Goal: Task Accomplishment & Management: Complete application form

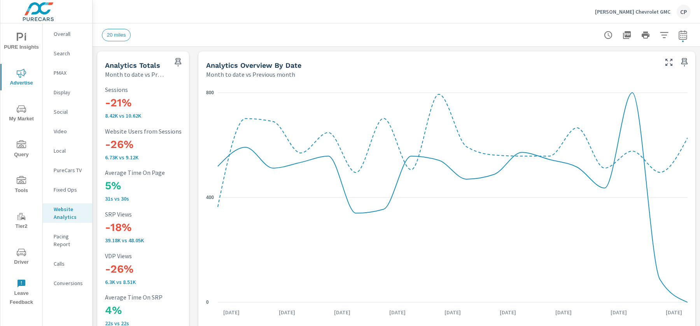
scroll to position [0, 0]
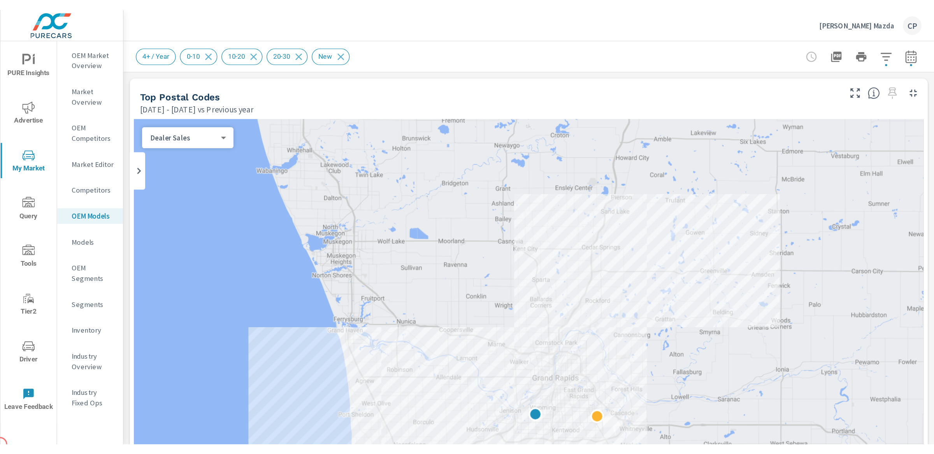
scroll to position [0, 0]
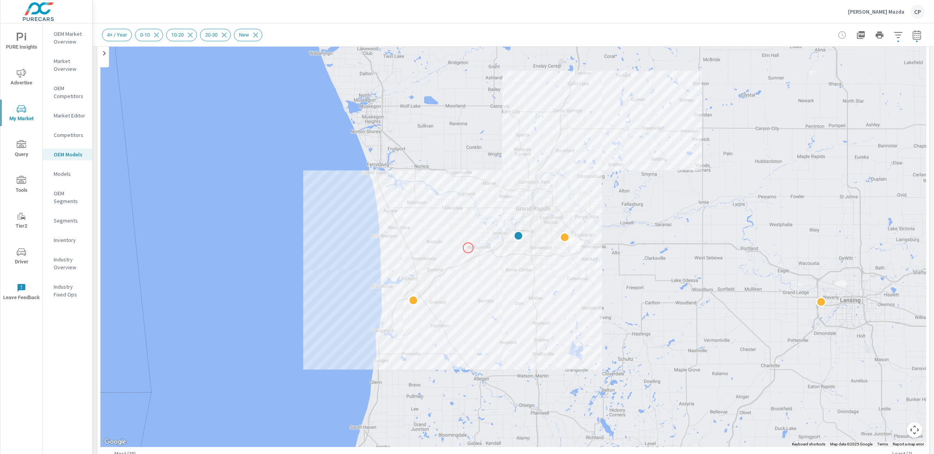
scroll to position [65, 0]
click at [80, 40] on p "OEM Market Overview" at bounding box center [70, 38] width 32 height 16
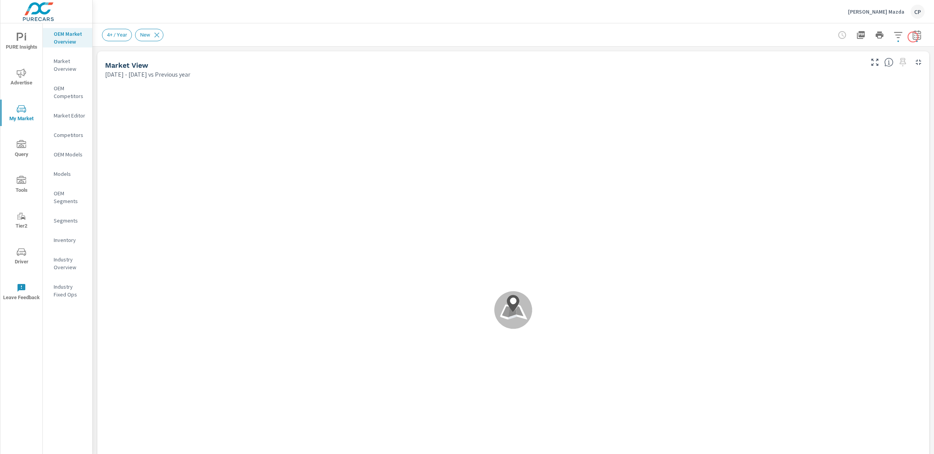
click at [700, 34] on icon "button" at bounding box center [897, 34] width 9 height 9
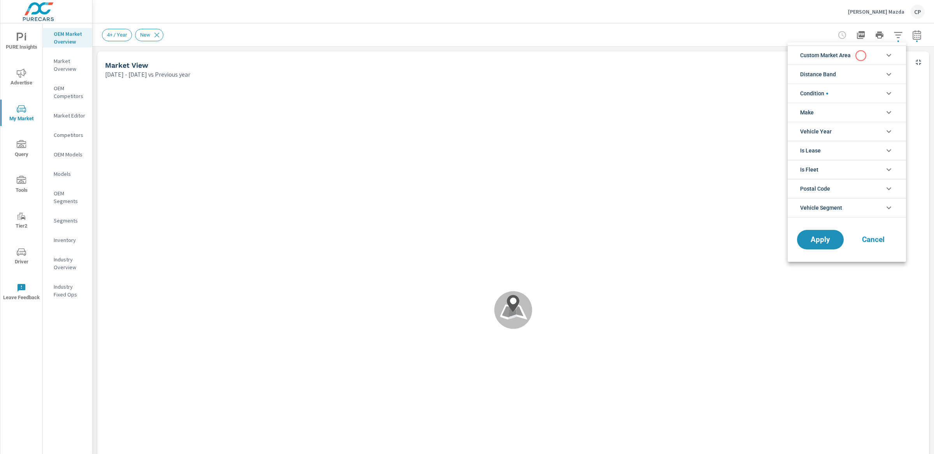
click at [700, 56] on li "Custom Market Area" at bounding box center [847, 55] width 118 height 19
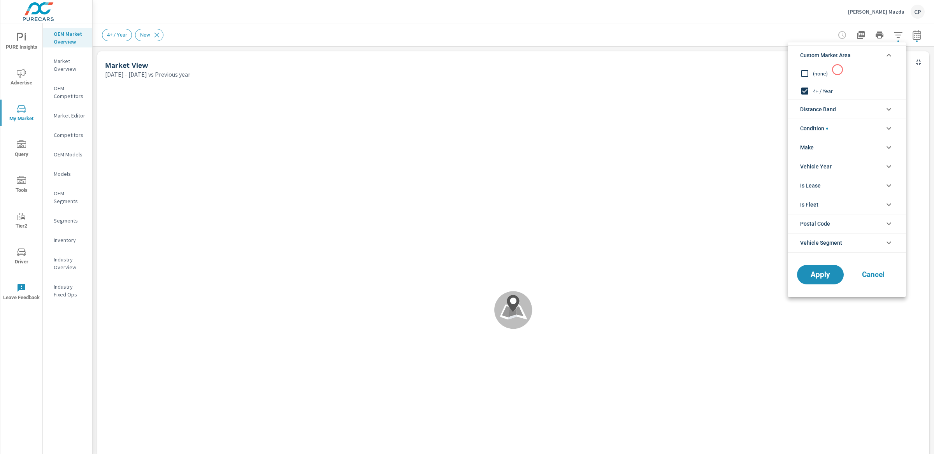
click at [700, 70] on span "(none)" at bounding box center [855, 73] width 85 height 9
click at [700, 110] on span "Distance Band" at bounding box center [818, 109] width 36 height 19
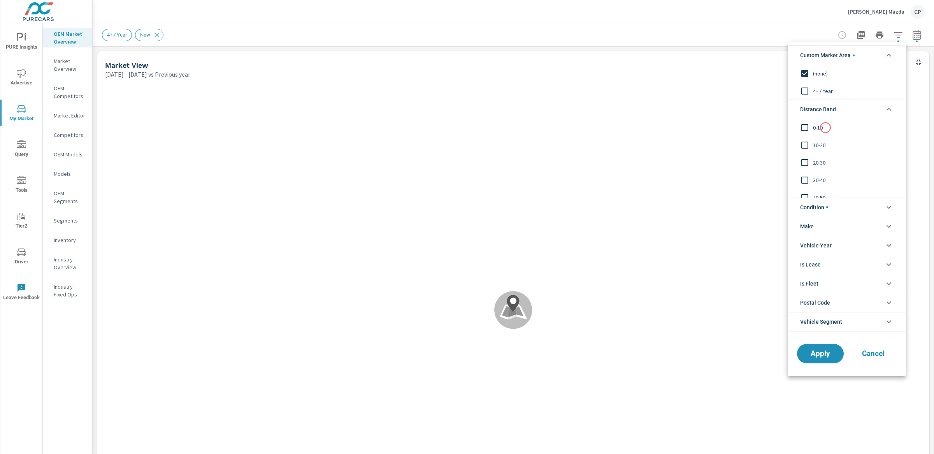
click at [700, 128] on span "0-10" at bounding box center [855, 127] width 85 height 9
click at [700, 137] on div "10-20" at bounding box center [846, 145] width 117 height 18
click at [700, 325] on span "Apply" at bounding box center [820, 353] width 32 height 7
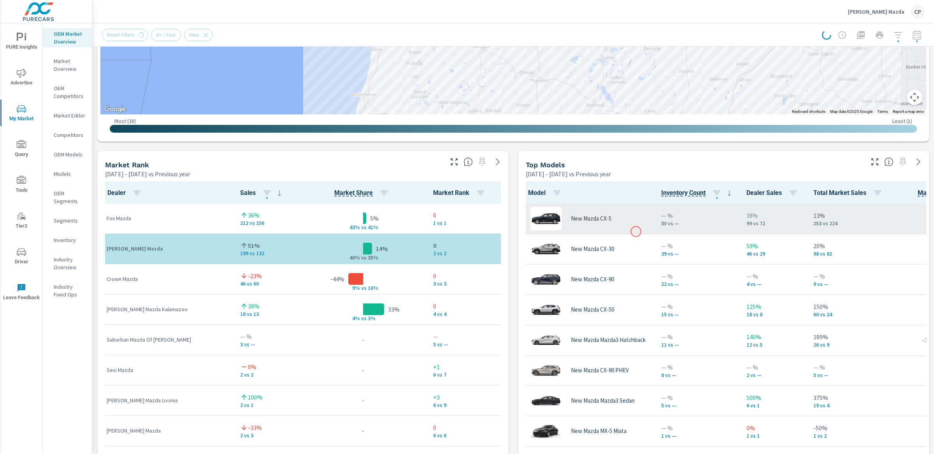
scroll to position [363, 0]
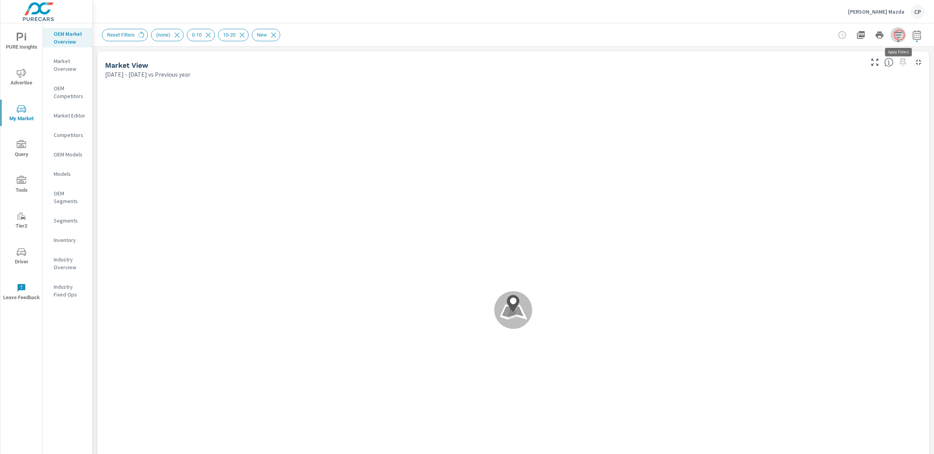
click at [700, 35] on icon "button" at bounding box center [897, 34] width 9 height 9
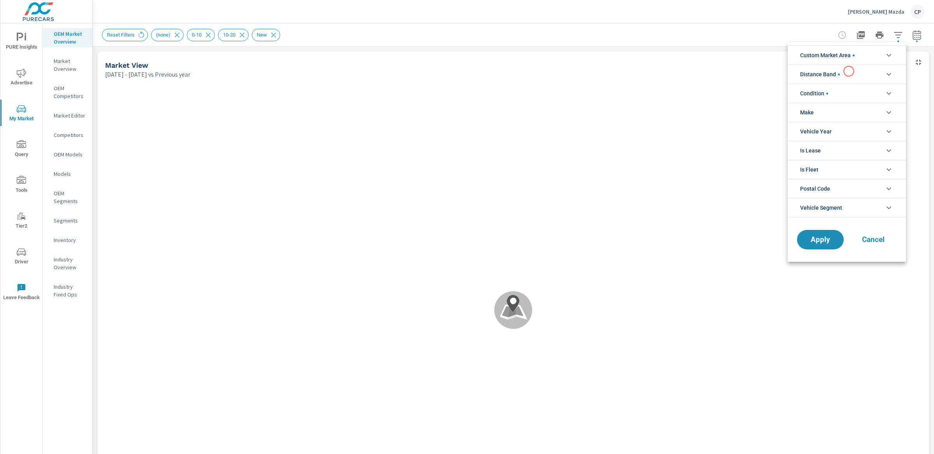
click at [700, 72] on li "Distance Band" at bounding box center [847, 74] width 118 height 19
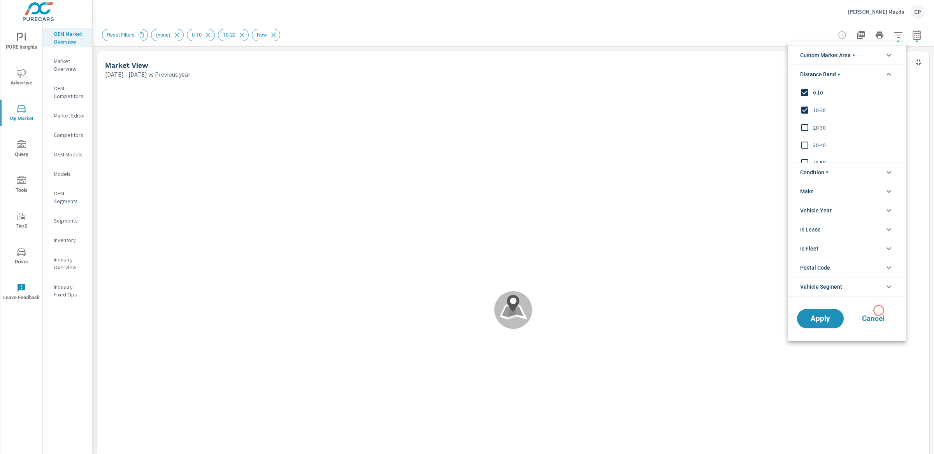
click at [700, 311] on button "Cancel" at bounding box center [873, 318] width 47 height 19
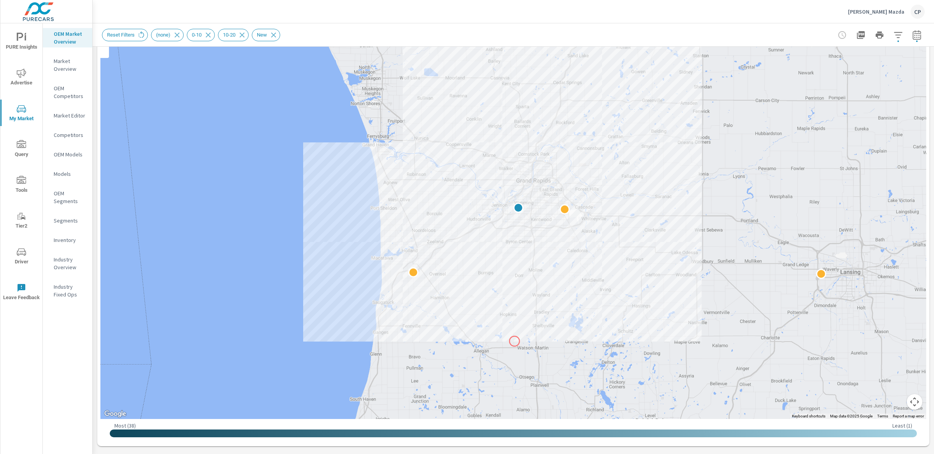
scroll to position [88, 0]
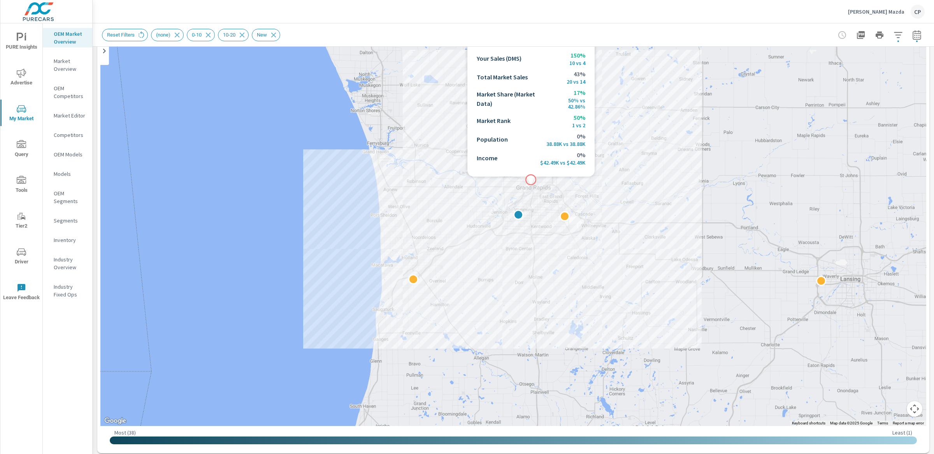
click at [531, 180] on div at bounding box center [513, 209] width 826 height 433
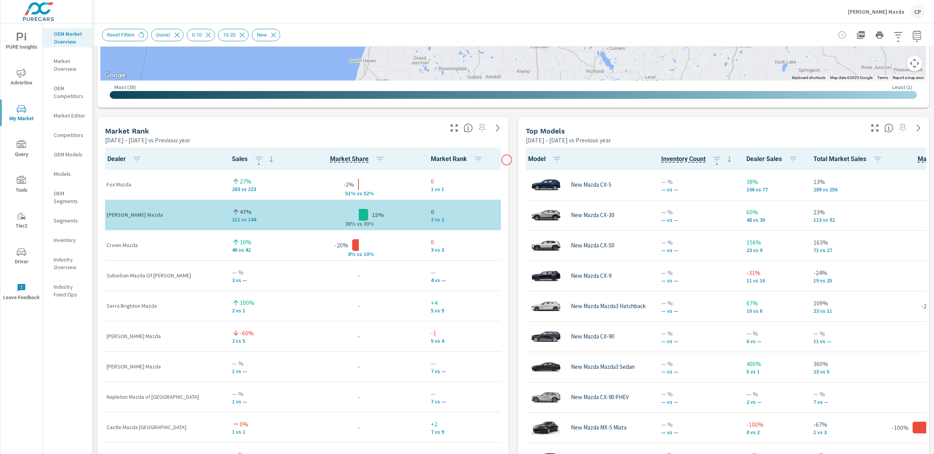
scroll to position [433, 0]
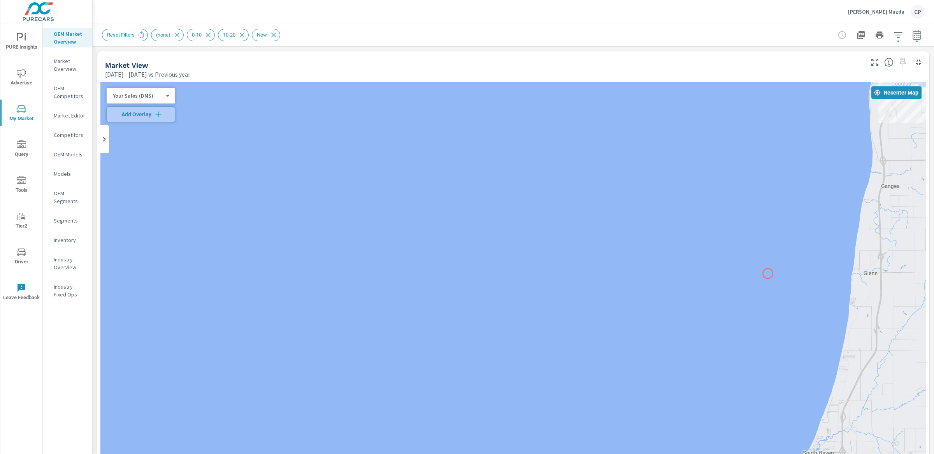
drag, startPoint x: 768, startPoint y: 274, endPoint x: 624, endPoint y: 226, distance: 151.6
click at [624, 226] on div at bounding box center [513, 298] width 826 height 433
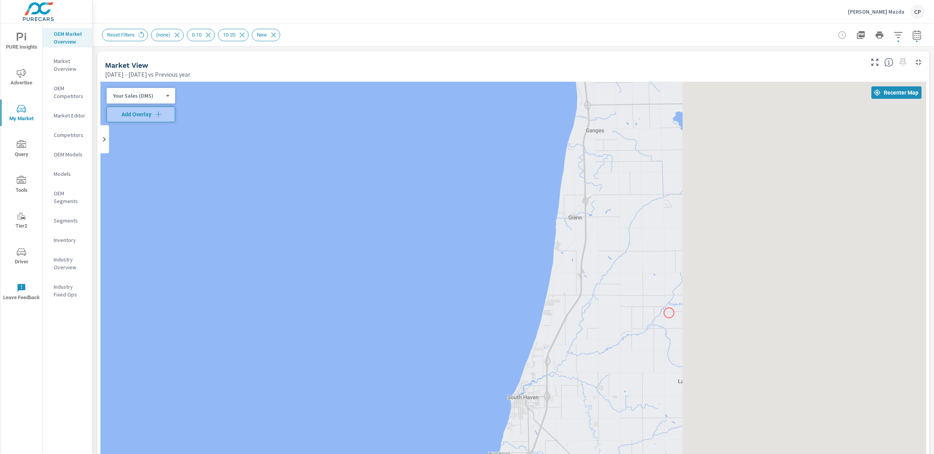
drag, startPoint x: 757, startPoint y: 202, endPoint x: 669, endPoint y: 314, distance: 143.1
click at [669, 314] on div at bounding box center [513, 298] width 826 height 433
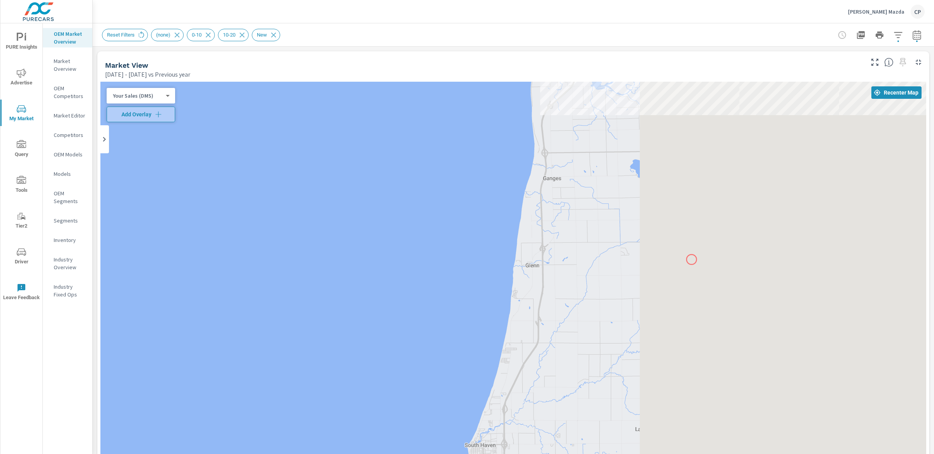
drag, startPoint x: 735, startPoint y: 212, endPoint x: 626, endPoint y: 316, distance: 150.6
click at [626, 316] on div at bounding box center [513, 298] width 826 height 433
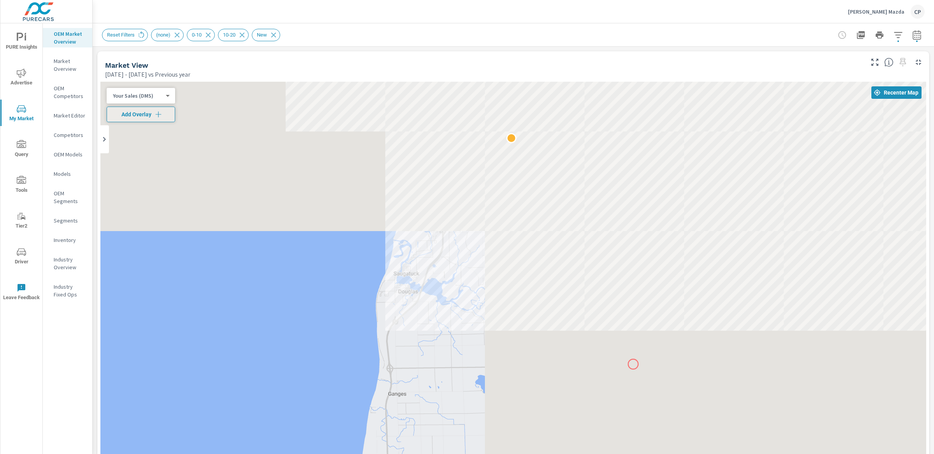
drag, startPoint x: 679, startPoint y: 281, endPoint x: 633, endPoint y: 364, distance: 95.1
click at [633, 325] on div at bounding box center [513, 298] width 826 height 433
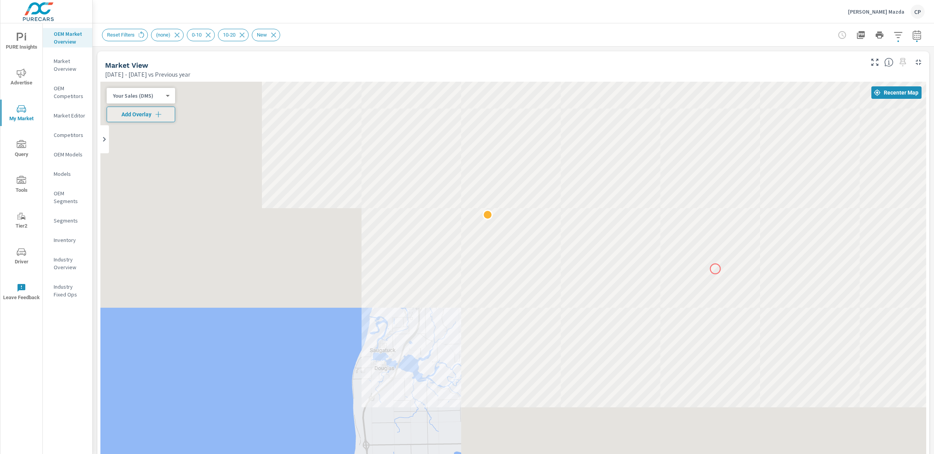
drag, startPoint x: 739, startPoint y: 192, endPoint x: 715, endPoint y: 268, distance: 80.0
click at [700, 268] on div at bounding box center [513, 298] width 826 height 433
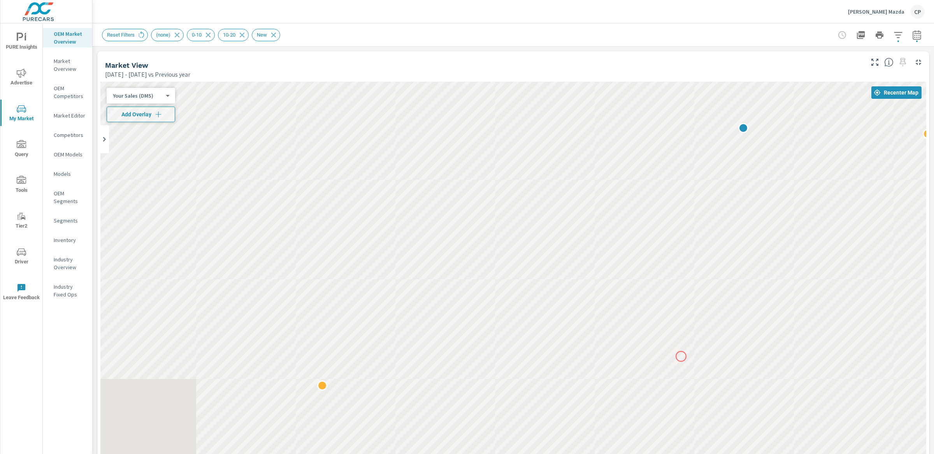
drag, startPoint x: 827, startPoint y: 207, endPoint x: 694, endPoint y: 330, distance: 180.6
click at [688, 325] on div at bounding box center [513, 298] width 826 height 433
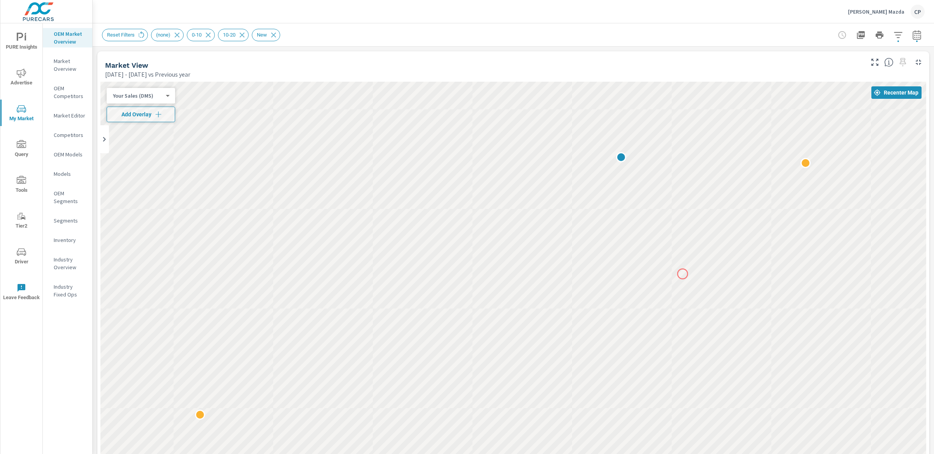
drag, startPoint x: 787, startPoint y: 224, endPoint x: 674, endPoint y: 277, distance: 124.3
click at [674, 277] on div at bounding box center [513, 298] width 826 height 433
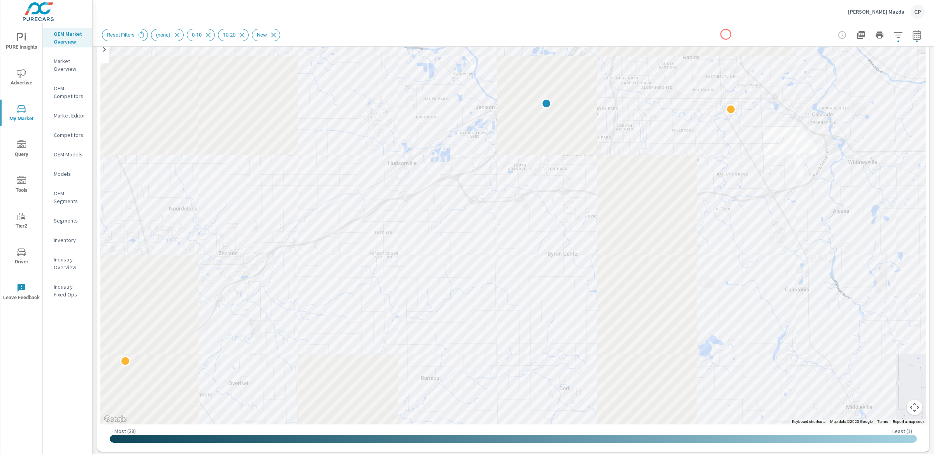
scroll to position [286, 0]
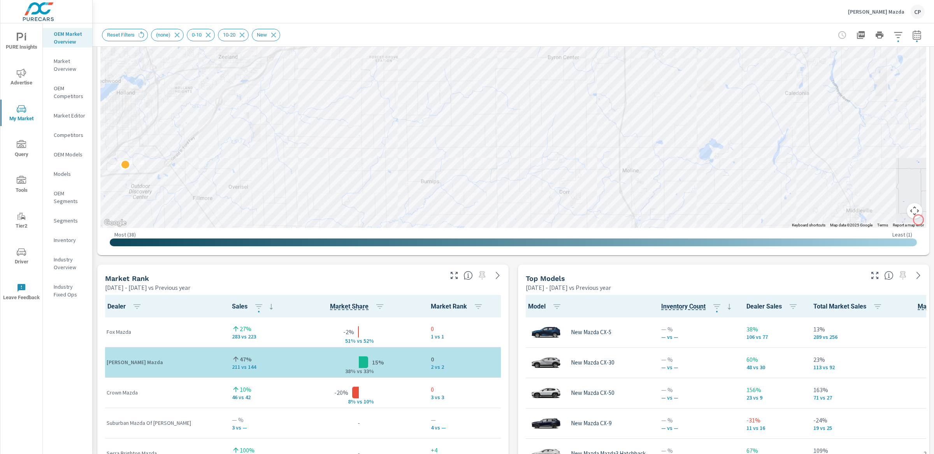
click at [700, 216] on button "Map camera controls" at bounding box center [915, 211] width 16 height 16
click at [700, 213] on button "Zoom out" at bounding box center [895, 211] width 16 height 16
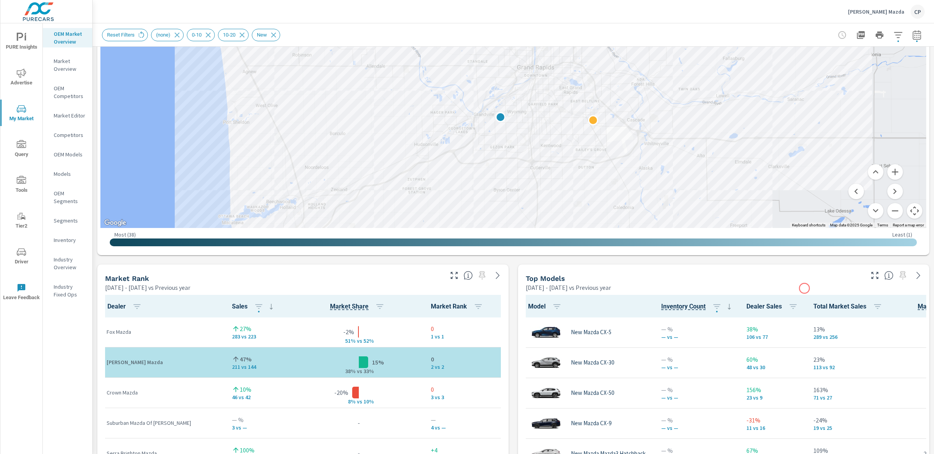
drag, startPoint x: 838, startPoint y: 129, endPoint x: 804, endPoint y: 288, distance: 162.7
click at [700, 288] on div "Market View Jan 01, 2023 - Sep 30, 2023 vs Previous year ← Move left → Move rig…" at bounding box center [513, 426] width 841 height 1332
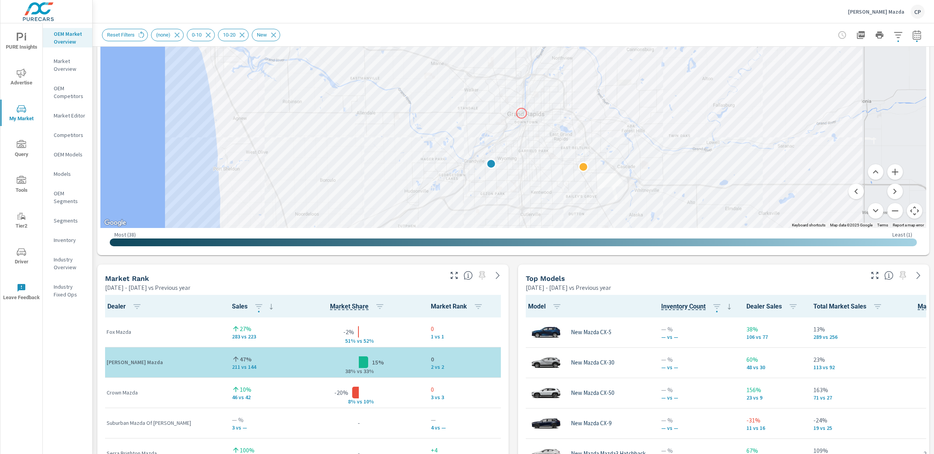
drag, startPoint x: 530, startPoint y: 81, endPoint x: 521, endPoint y: 114, distance: 34.2
click at [521, 114] on div at bounding box center [878, 254] width 747 height 420
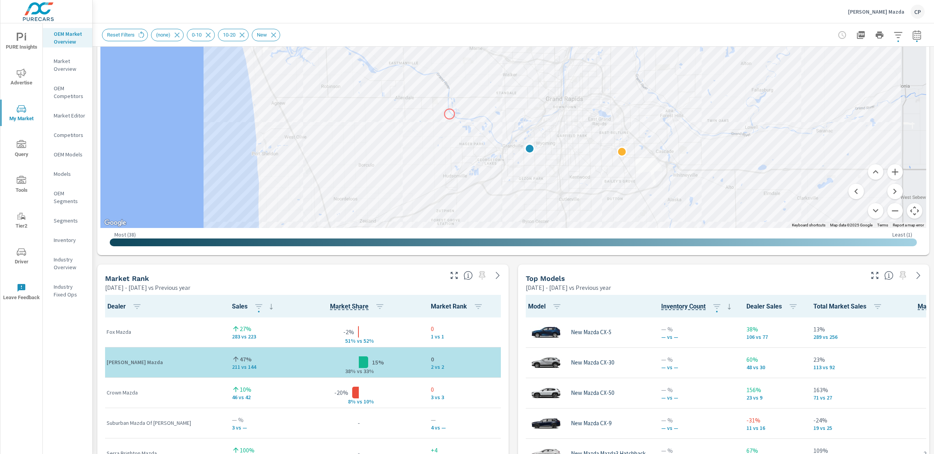
drag, startPoint x: 411, startPoint y: 128, endPoint x: 444, endPoint y: 112, distance: 36.9
click at [444, 112] on div at bounding box center [513, 11] width 826 height 433
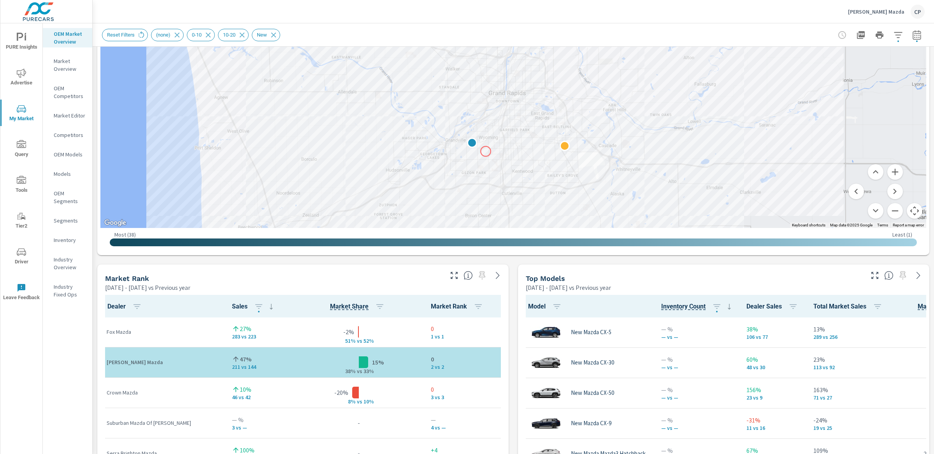
drag, startPoint x: 539, startPoint y: 155, endPoint x: 486, endPoint y: 151, distance: 53.9
click at [486, 151] on div at bounding box center [834, 218] width 747 height 420
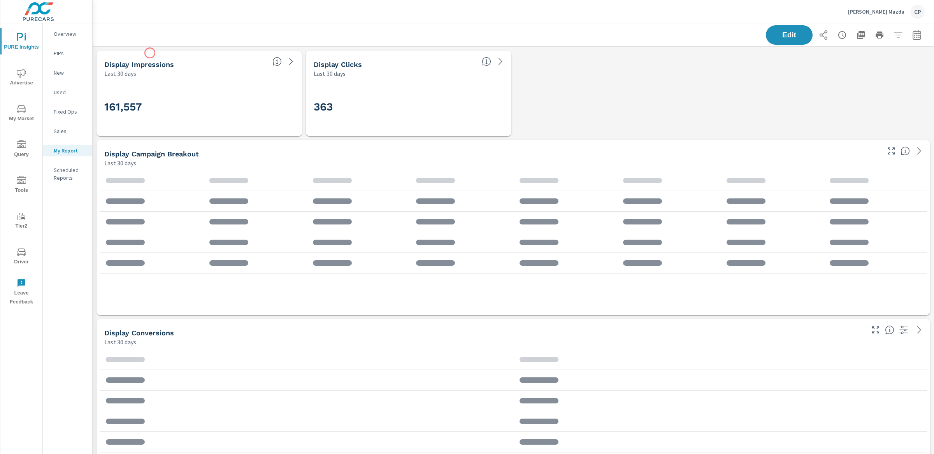
scroll to position [379, 0]
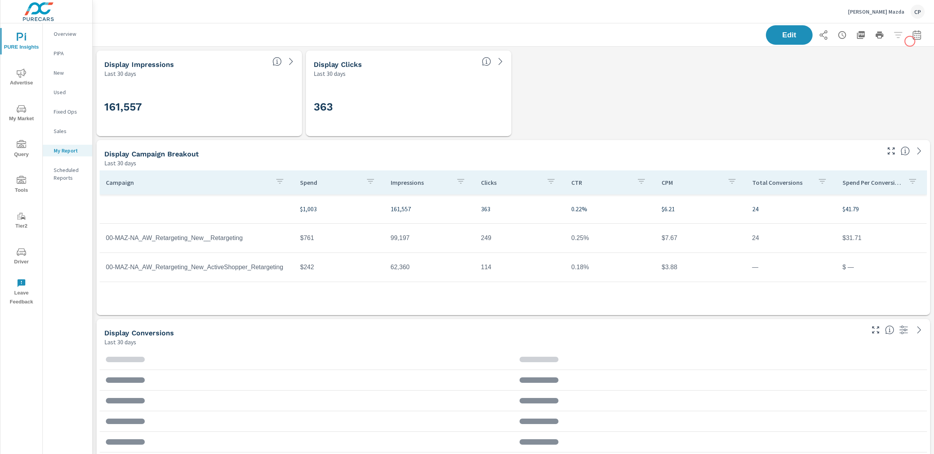
click at [700, 41] on div "Edit" at bounding box center [845, 34] width 159 height 19
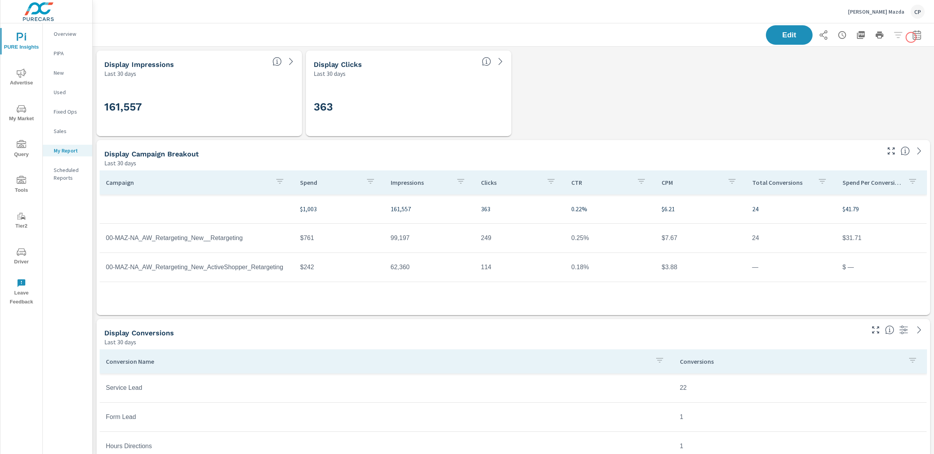
click at [700, 37] on button "button" at bounding box center [917, 35] width 16 height 16
click at [700, 60] on select "Custom [DATE] Last week Last 7 days Last 14 days Last 30 days Last 45 days Last…" at bounding box center [855, 68] width 78 height 16
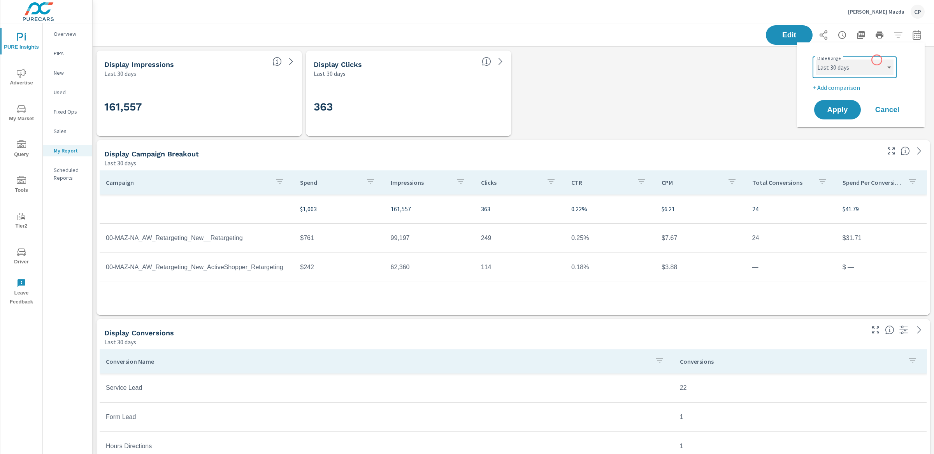
select select "Month to date"
click at [700, 106] on span "Apply" at bounding box center [837, 109] width 32 height 7
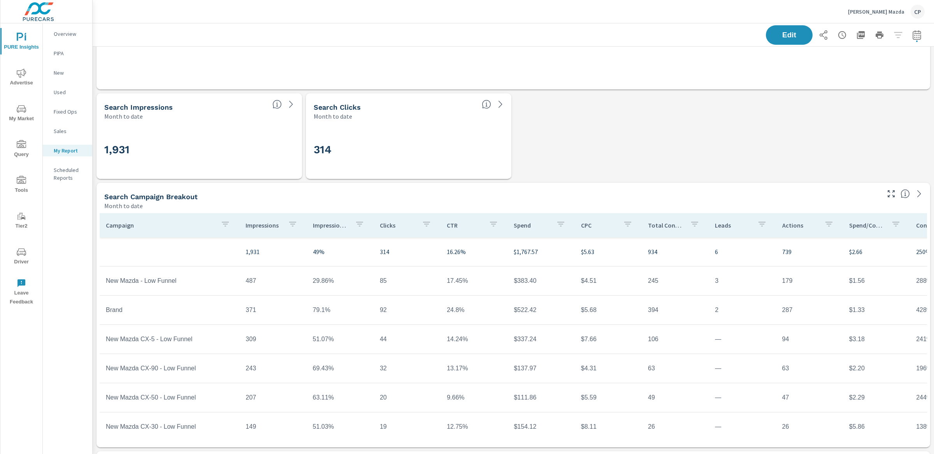
scroll to position [942, 0]
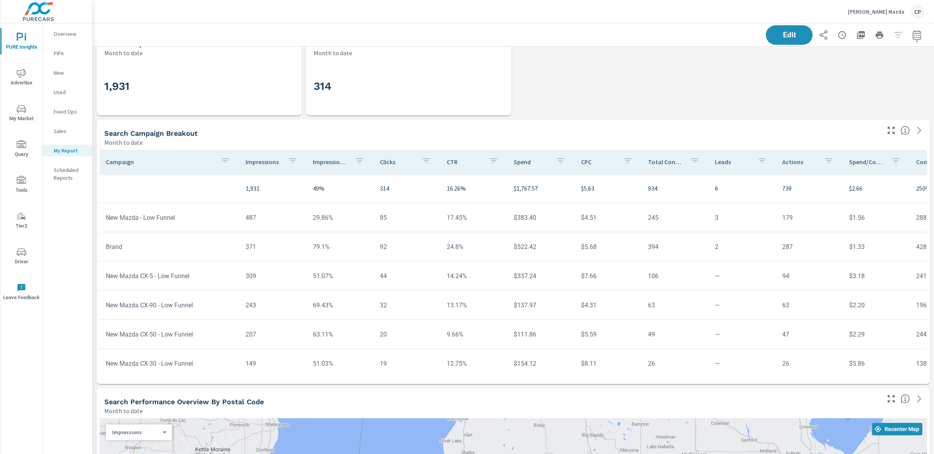
scroll to position [913, 0]
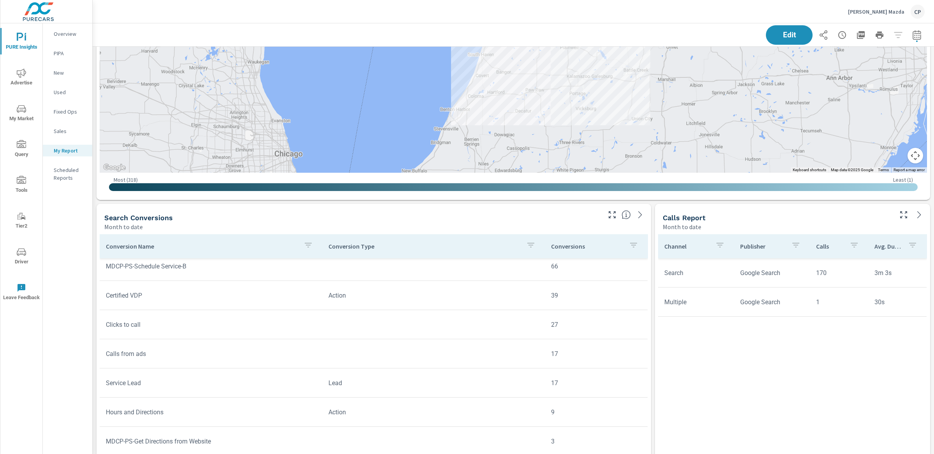
scroll to position [312, 0]
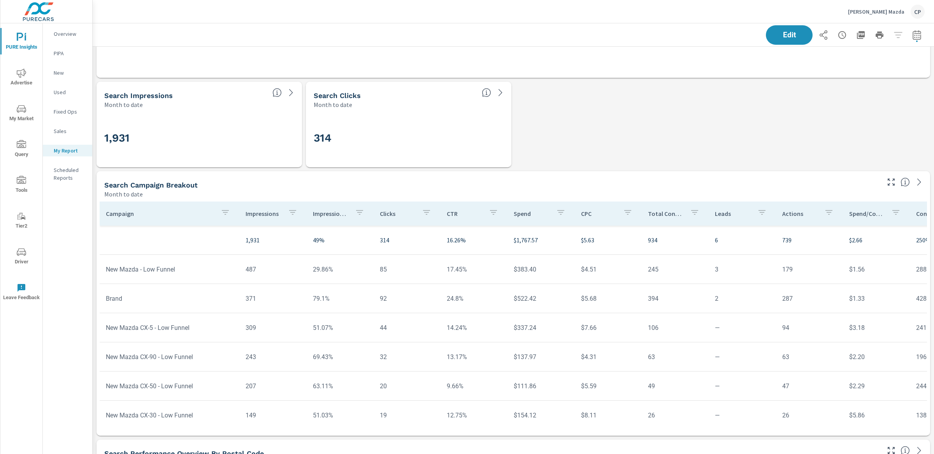
scroll to position [33, 0]
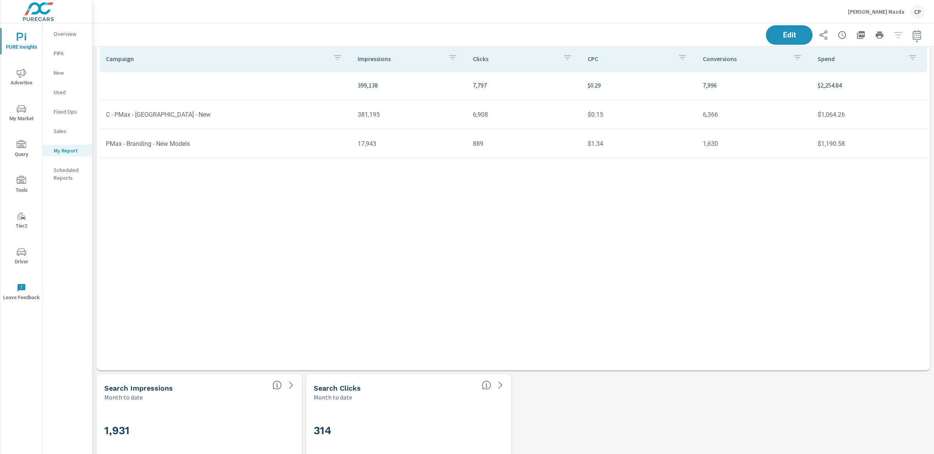
scroll to position [540, 0]
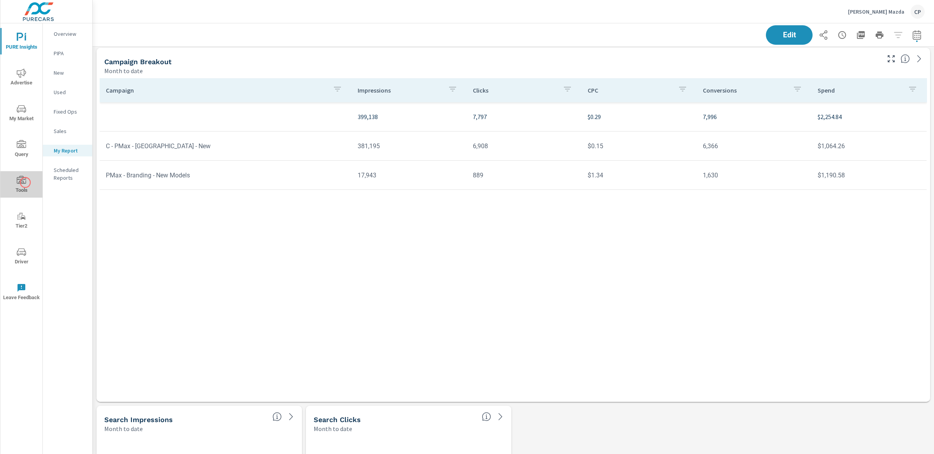
click at [25, 182] on icon "nav menu" at bounding box center [21, 180] width 9 height 8
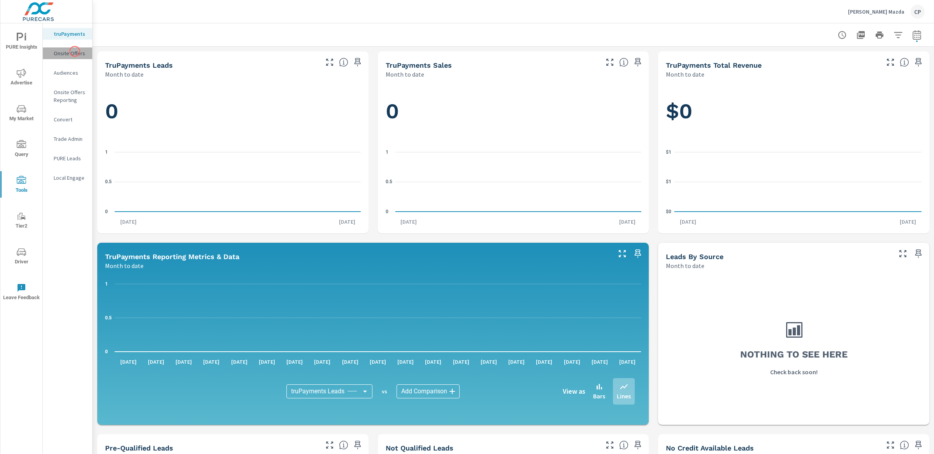
click at [75, 51] on p "Onsite Offers" at bounding box center [70, 53] width 32 height 8
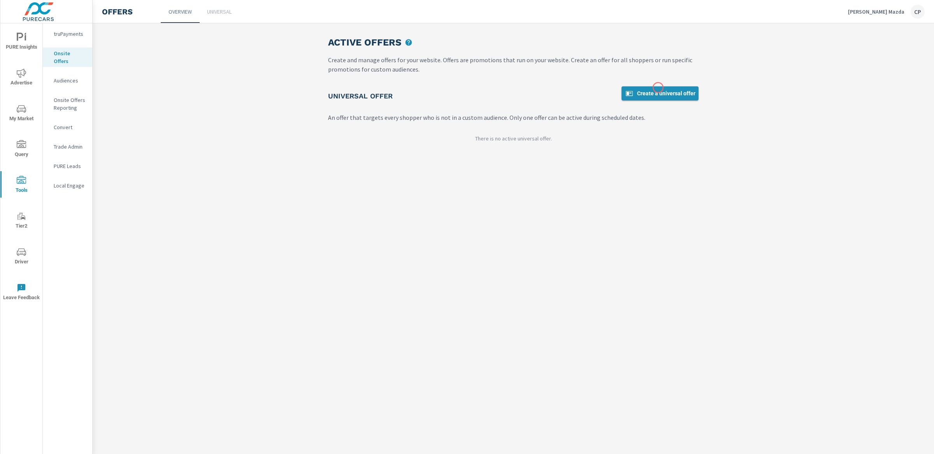
click at [659, 88] on link "Create a universal offer" at bounding box center [659, 93] width 77 height 14
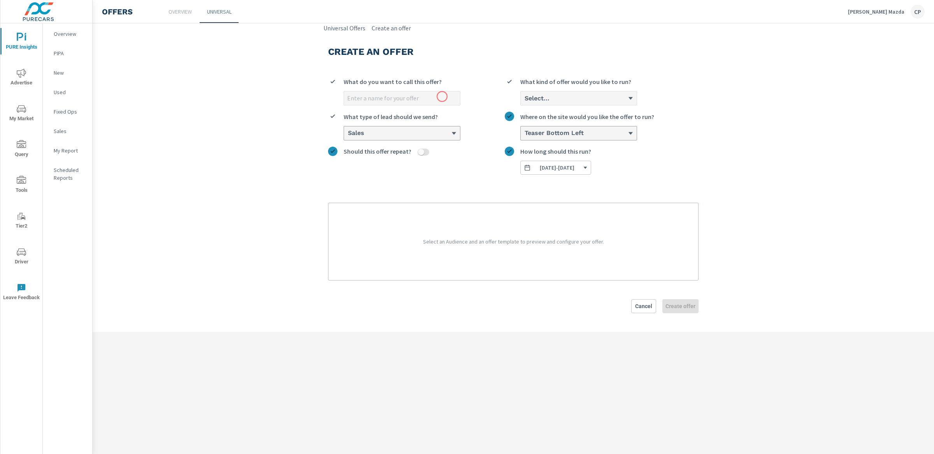
click at [442, 97] on input "What do you want to call this offer?" at bounding box center [402, 98] width 116 height 14
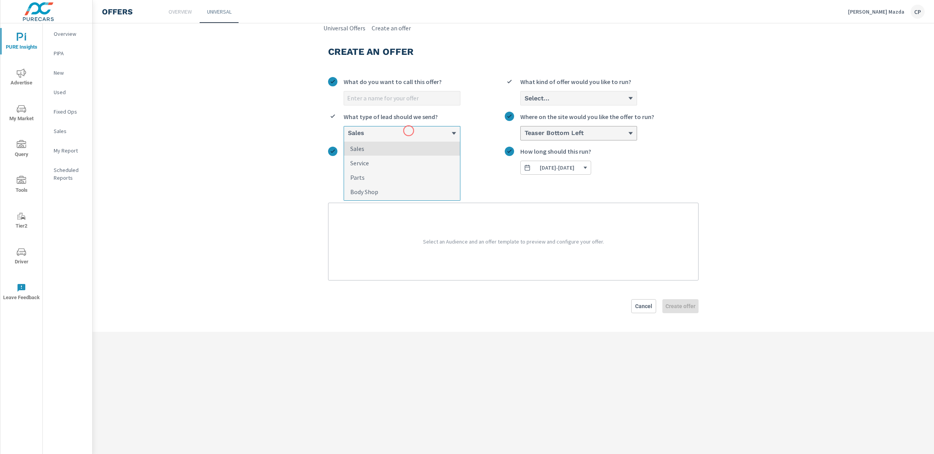
click at [409, 131] on div "Sales" at bounding box center [399, 133] width 104 height 7
click at [348, 131] on input "option Sales focused, 1 of 4. 4 results available. Use Up and Down to choose op…" at bounding box center [347, 133] width 1 height 7
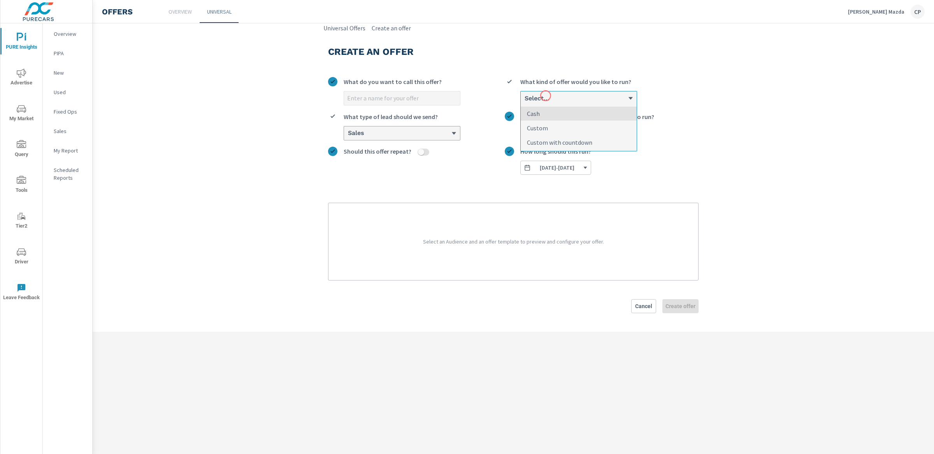
click at [546, 96] on h6 "Select..." at bounding box center [537, 99] width 25 height 8
click at [525, 96] on input "option Cash focused, 1 of 3. 3 results available. Use Up and Down to choose opt…" at bounding box center [524, 98] width 1 height 7
click at [556, 127] on li "Custom" at bounding box center [579, 128] width 116 height 14
click at [525, 102] on input "option Custom focused, 2 of 3. 3 results available. Use Up and Down to choose o…" at bounding box center [524, 98] width 1 height 7
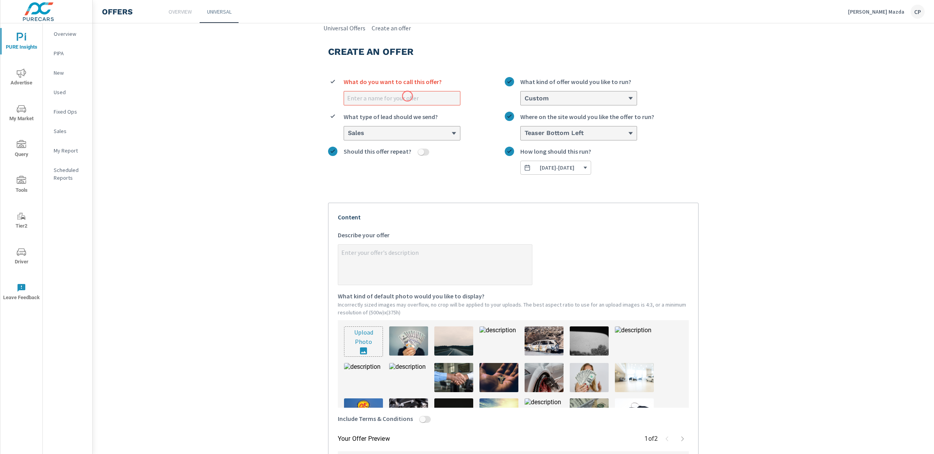
click at [407, 95] on input "What do you want to call this offer?" at bounding box center [402, 98] width 116 height 14
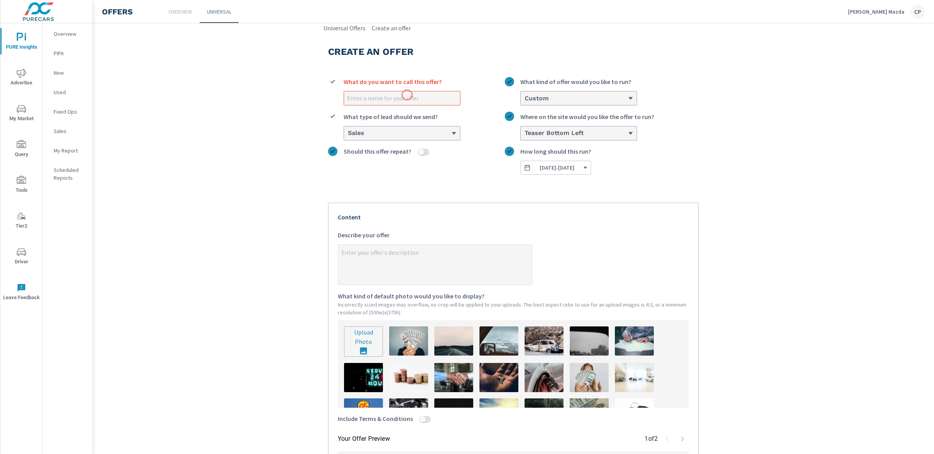
type input "C"
type textarea "x"
type input "CX"
type textarea "x"
type input "CX-"
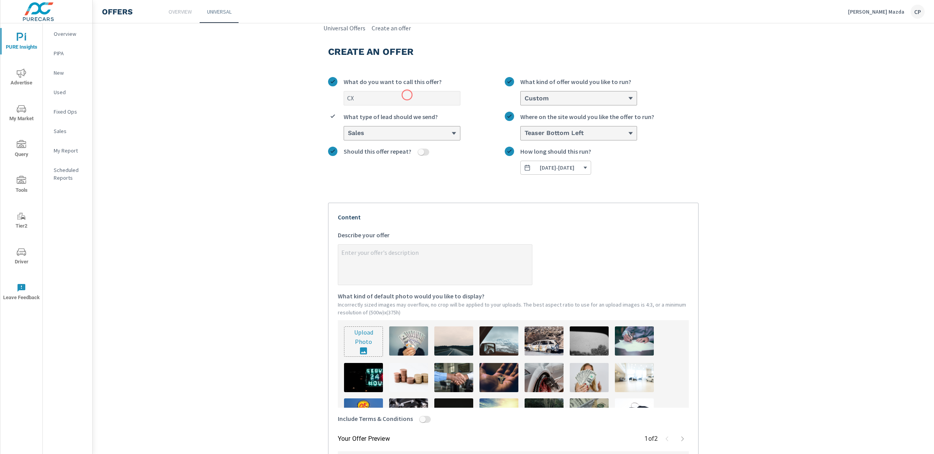
type textarea "x"
type input "CX-7"
type textarea "x"
type input "CX-70"
type textarea "x"
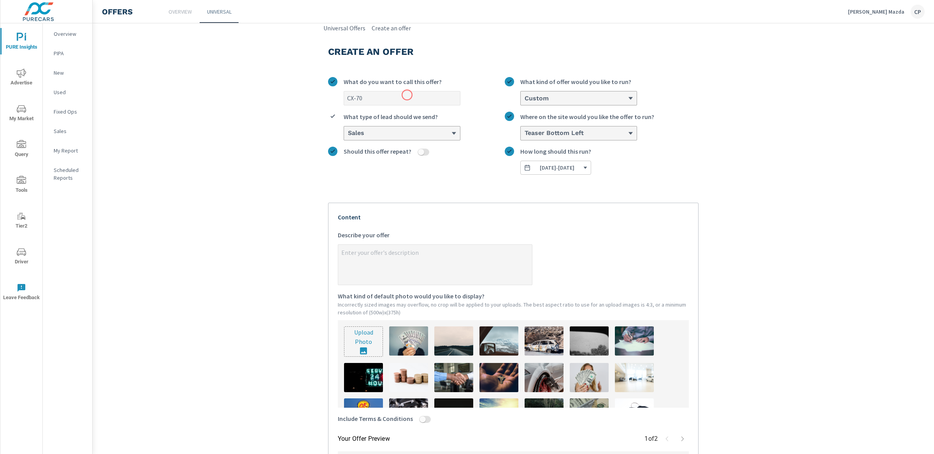
type input "CX-70"
type textarea "x"
type input "CX-70 O"
type textarea "x"
type input "CX-70 Of"
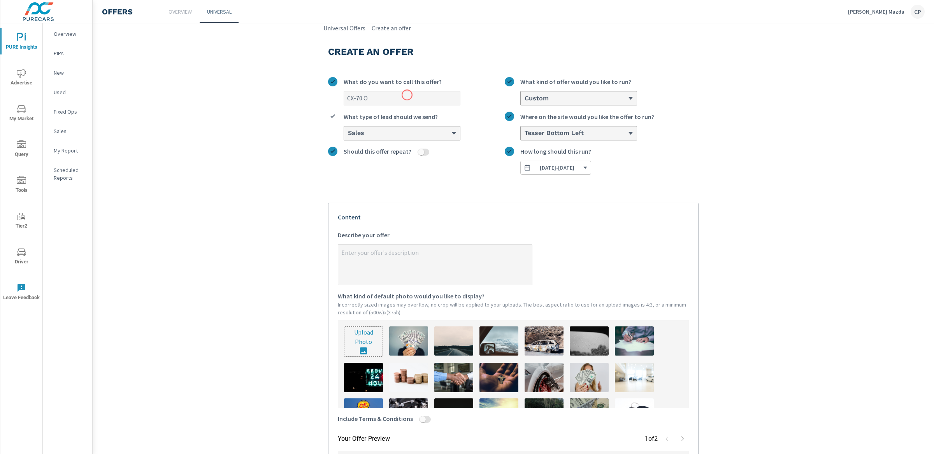
type textarea "x"
type input "CX-70 Off"
type textarea "x"
type input "CX-70 Offe"
type textarea "x"
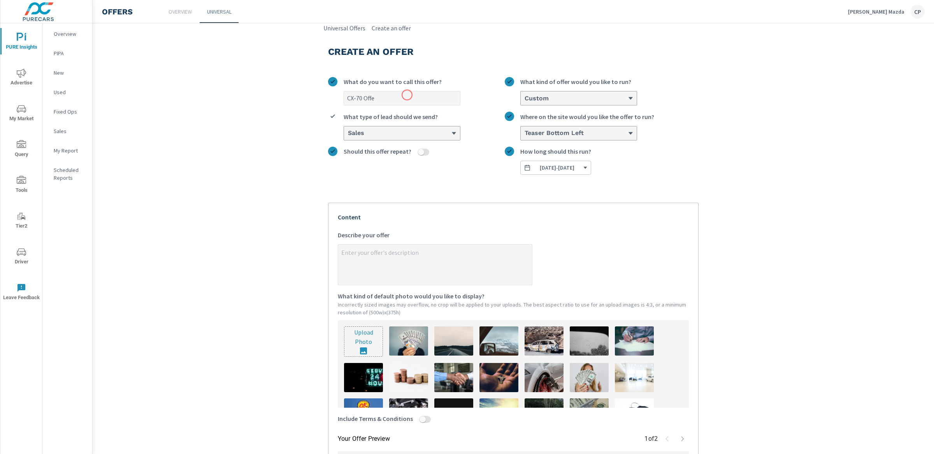
type input "CX-70 Offer"
type textarea "x"
type input "CX-70 Offer"
type textarea "x"
click at [391, 254] on textarea "x Describe your offer" at bounding box center [435, 265] width 194 height 39
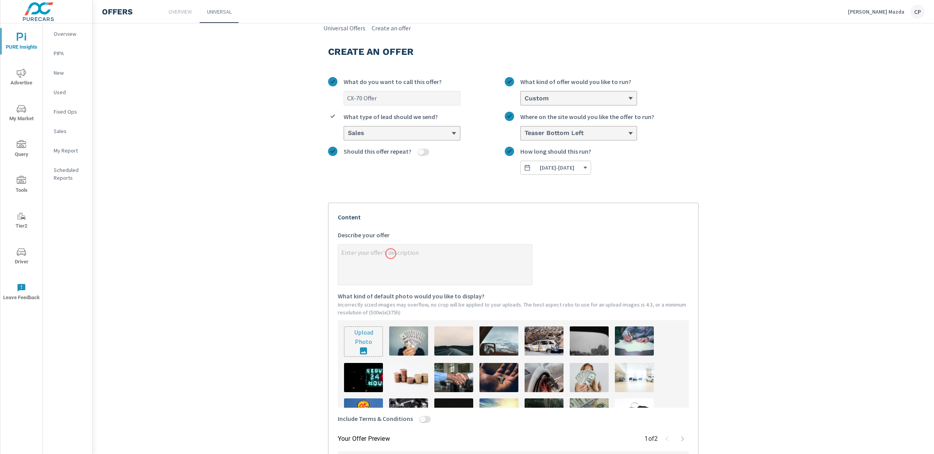
type textarea "C"
type textarea "x"
type textarea "Cl"
type textarea "x"
type textarea "Cli"
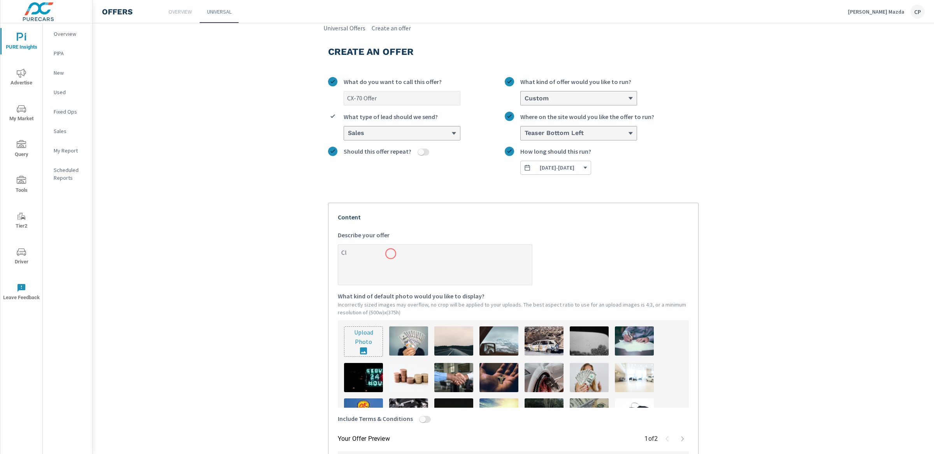
type textarea "x"
type textarea "Clic"
type textarea "x"
type textarea "Click"
type textarea "x"
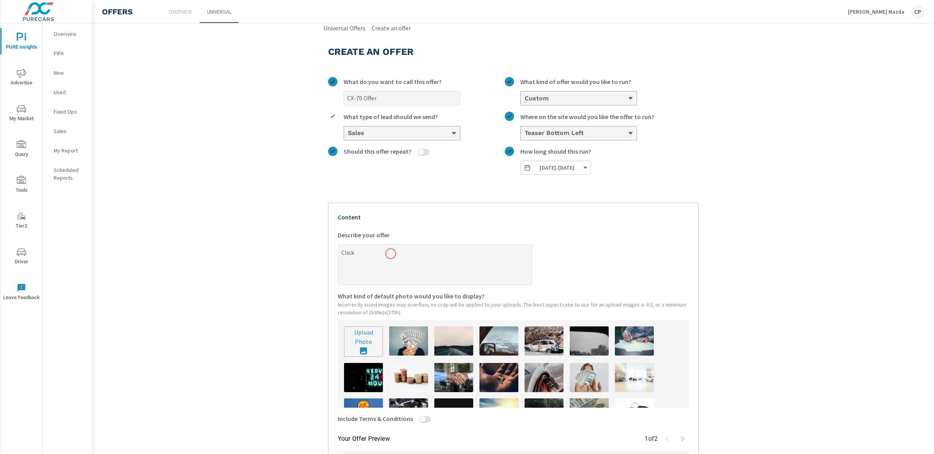
type textarea "Click"
type textarea "x"
type textarea "Click H"
type textarea "x"
type textarea "Click He"
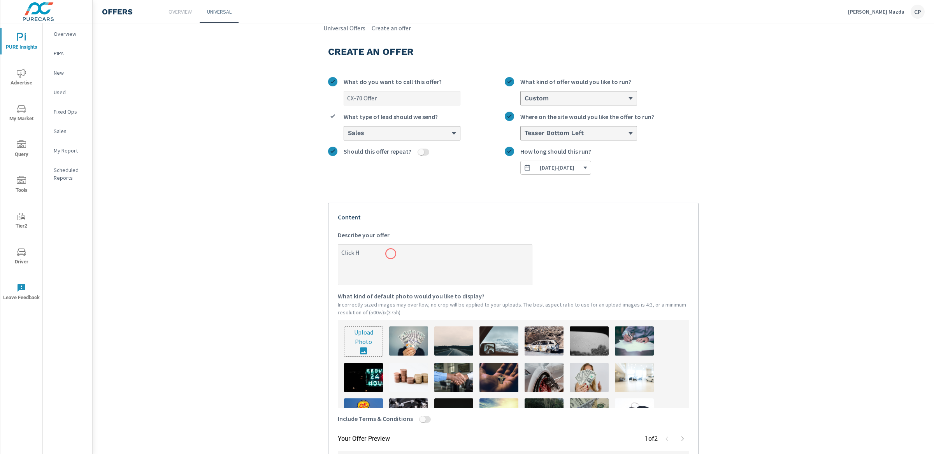
type textarea "x"
type textarea "Click Her"
type textarea "x"
type textarea "Click Here"
type textarea "x"
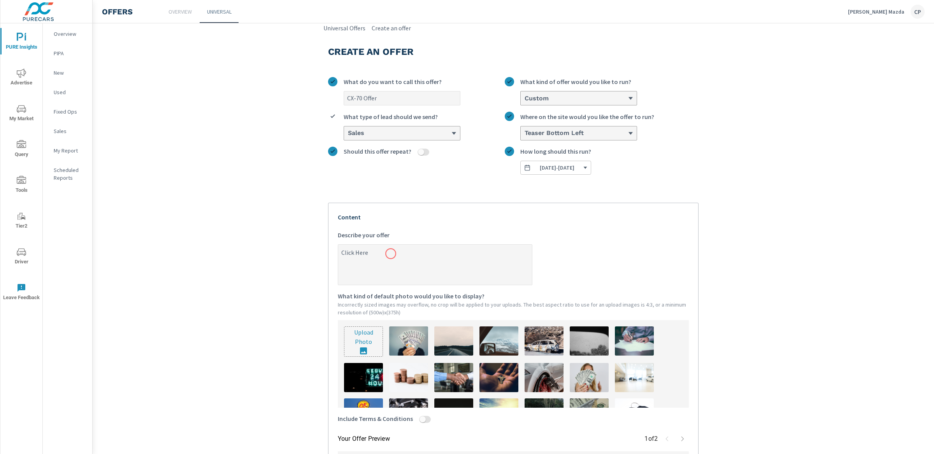
type textarea "Click Here"
type textarea "x"
type textarea "Click Here T"
type textarea "x"
type textarea "Click Here To"
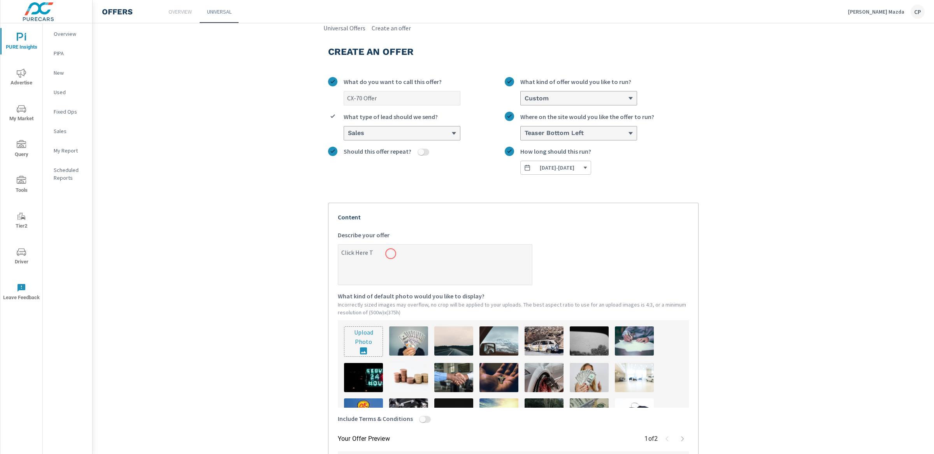
type textarea "x"
type textarea "Click Here To"
type textarea "x"
type textarea "Click Here To S"
type textarea "x"
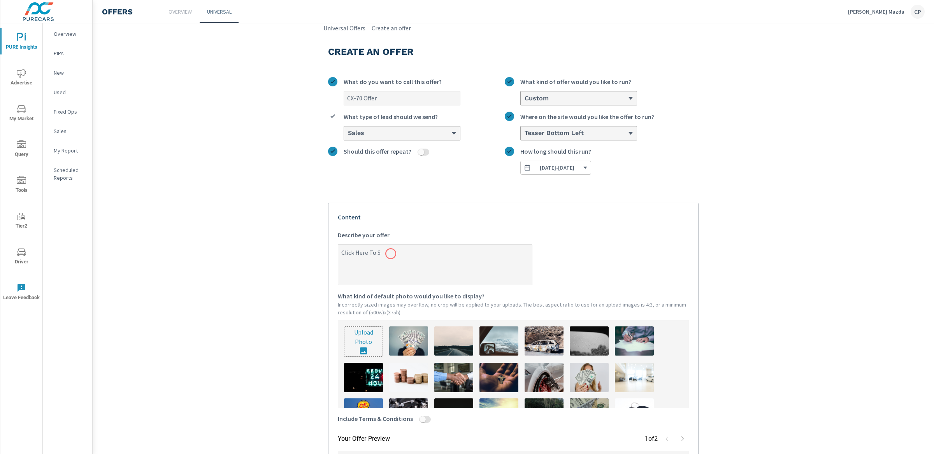
type textarea "Click Here To Sa"
type textarea "x"
type textarea "Click Here To Sav"
type textarea "x"
type textarea "Click Here To Save"
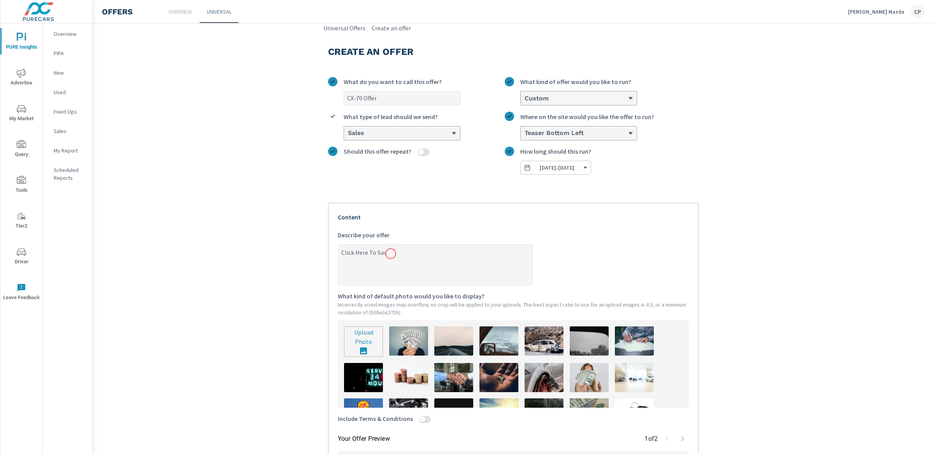
type textarea "x"
type textarea "Click Here To Save"
type textarea "x"
type textarea "Click Here To Save U"
type textarea "x"
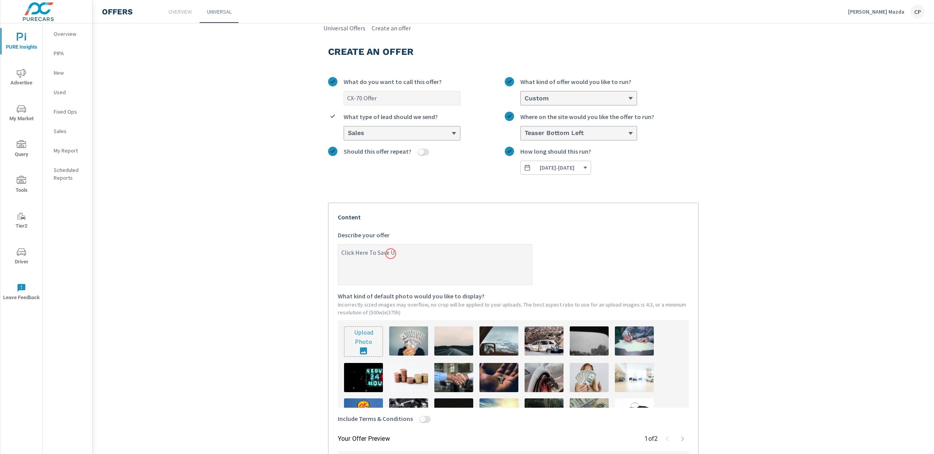
type textarea "Click Here To Save Up"
type textarea "x"
type textarea "Click Here To Save Up"
type textarea "x"
type textarea "Click Here To Save Up T"
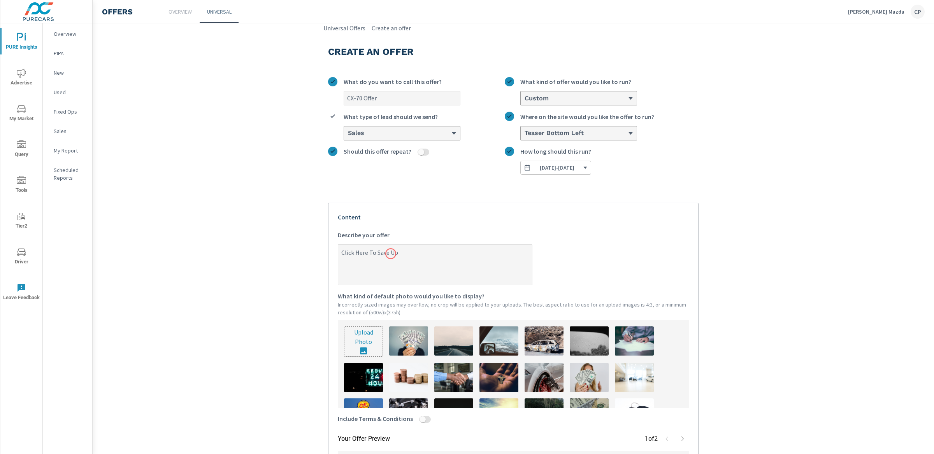
type textarea "x"
type textarea "Click Here To Save Up To"
type textarea "x"
type textarea "Click Here To Save Up To"
type textarea "x"
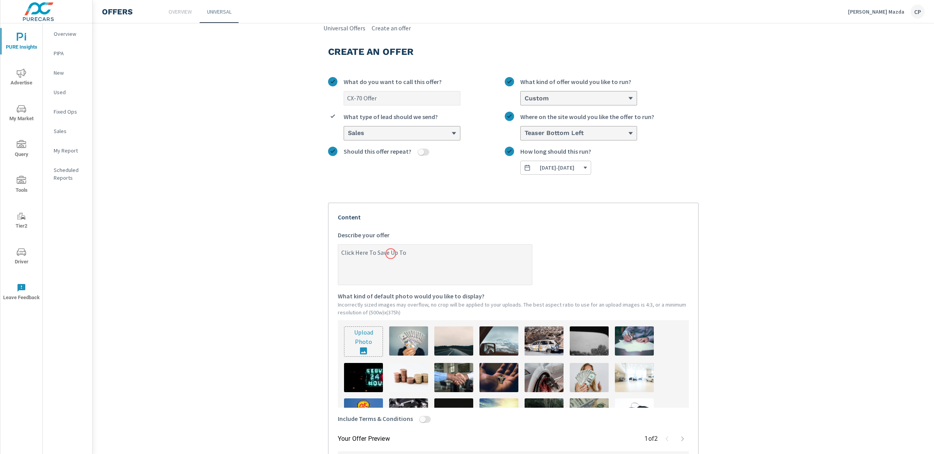
type textarea "Click Here To Save Up To $"
type textarea "x"
type textarea "Click Here To Save Up To $2"
type textarea "x"
type textarea "Click Here To Save Up To $2,"
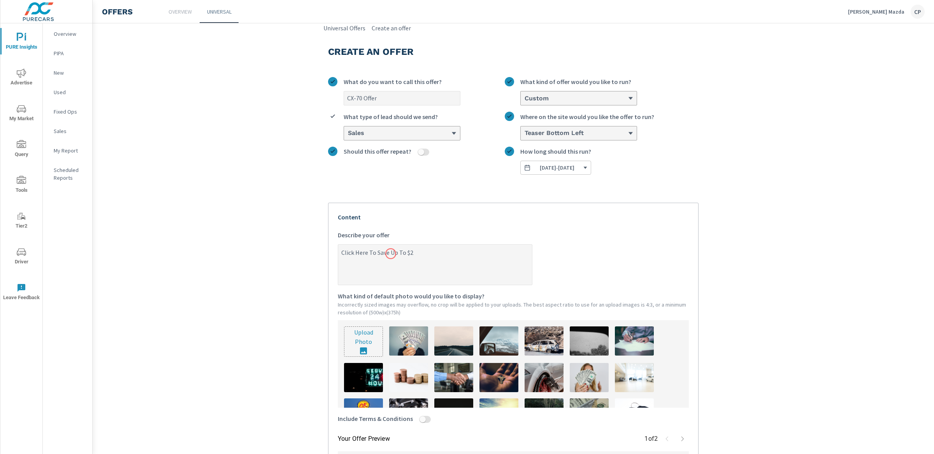
type textarea "x"
type textarea "Click Here To Save Up To $2,0"
type textarea "x"
type textarea "Click Here To Save Up To $2,00"
type textarea "x"
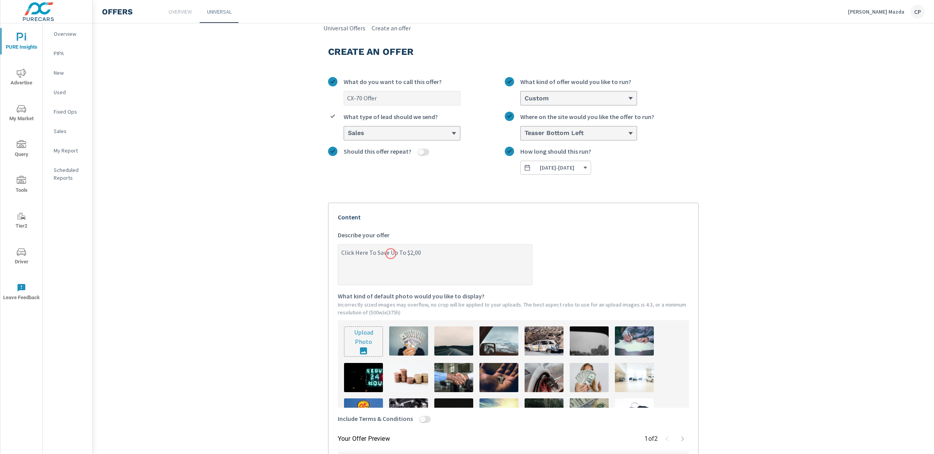
type textarea "Click Here To Save Up To $2,000"
type textarea "x"
type textarea "Click Here To Save Up To $2,000"
type textarea "x"
type textarea "Click Here To Save Up To $2,000 S"
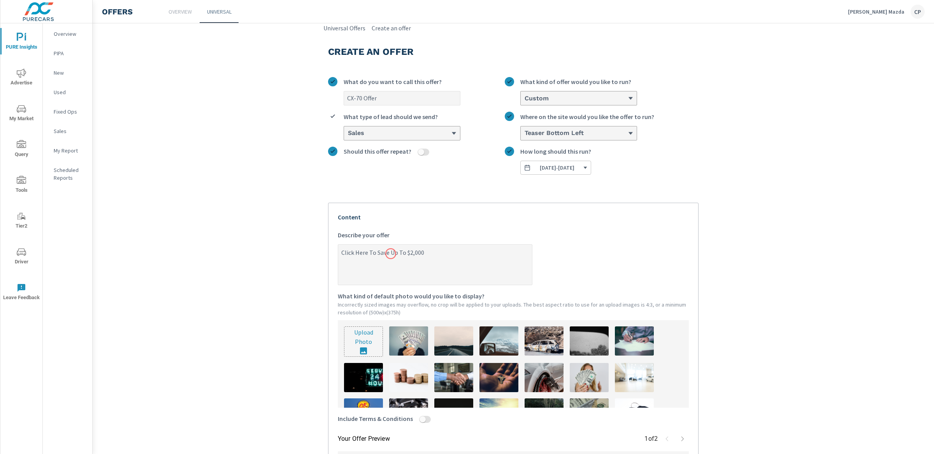
type textarea "x"
type textarea "Click Here To Save Up To $2,000 Se"
type textarea "x"
type textarea "Click Here To Save Up To $2,000 Sel"
type textarea "x"
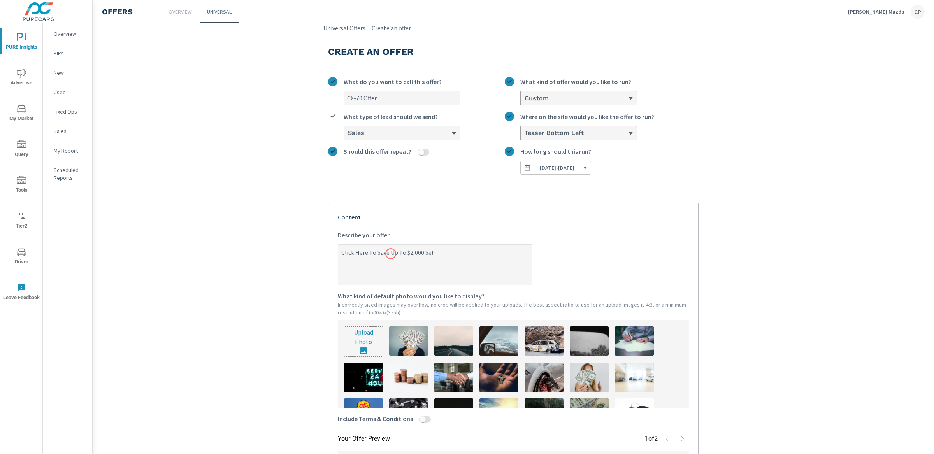
type textarea "Click Here To Save Up To $2,000 Sele"
type textarea "x"
type textarea "Click Here To Save Up To $2,000 Selec"
type textarea "x"
type textarea "Click Here To Save Up To $2,000 Select"
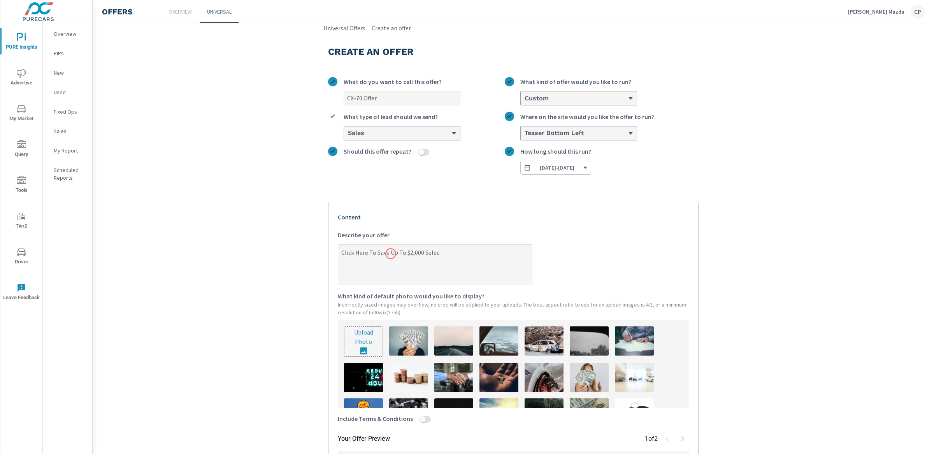
type textarea "x"
type textarea "Click Here To Save Up To $2,000 Selec"
type textarea "x"
type textarea "Click Here To Save Up To $2,000 Sele"
type textarea "x"
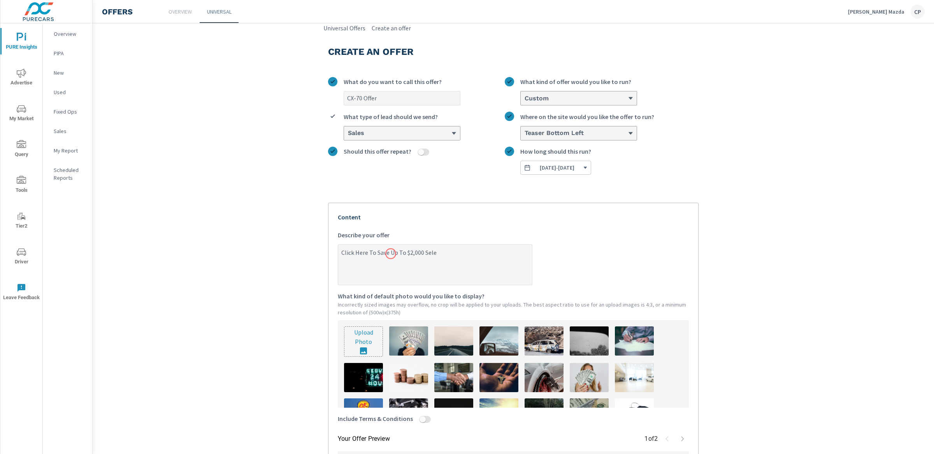
type textarea "Click Here To Save Up To $2,000 Sel"
type textarea "x"
type textarea "Click Here To Save Up To $2,000 Se"
type textarea "x"
type textarea "Click Here To Save Up To $2,000 S"
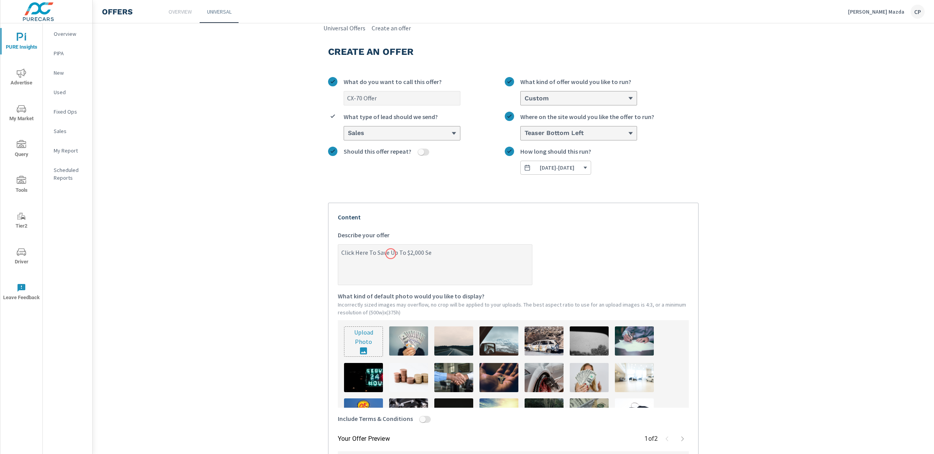
type textarea "x"
type textarea "Click Here To Save Up To $2,000 So"
type textarea "x"
type textarea "Click Here To Save Up To $2,000 S"
type textarea "x"
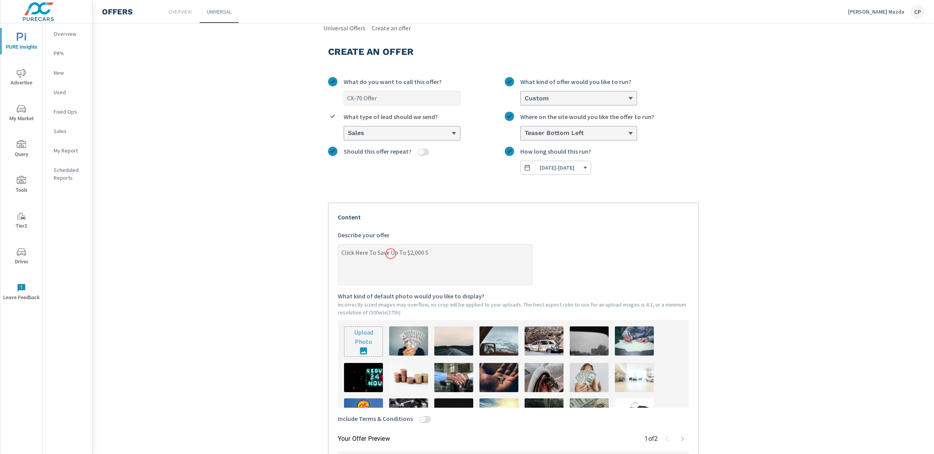
type textarea "Click Here To Save Up To $2,000"
type textarea "x"
type textarea "Click Here To Save Up To $2,000 o"
type textarea "x"
type textarea "Click Here To Save Up To $2,000 og"
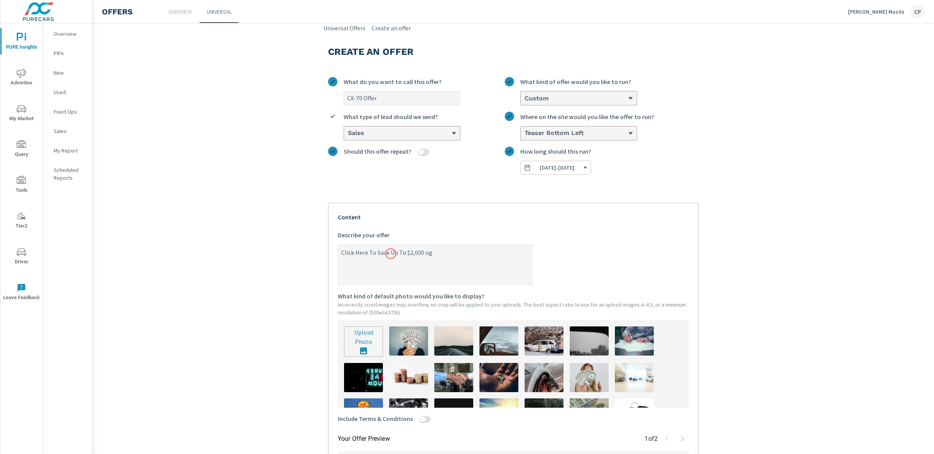
type textarea "x"
type textarea "Click Here To Save Up To $2,000 ogg"
type textarea "x"
type textarea "Click Here To Save Up To $2,000 og"
type textarea "x"
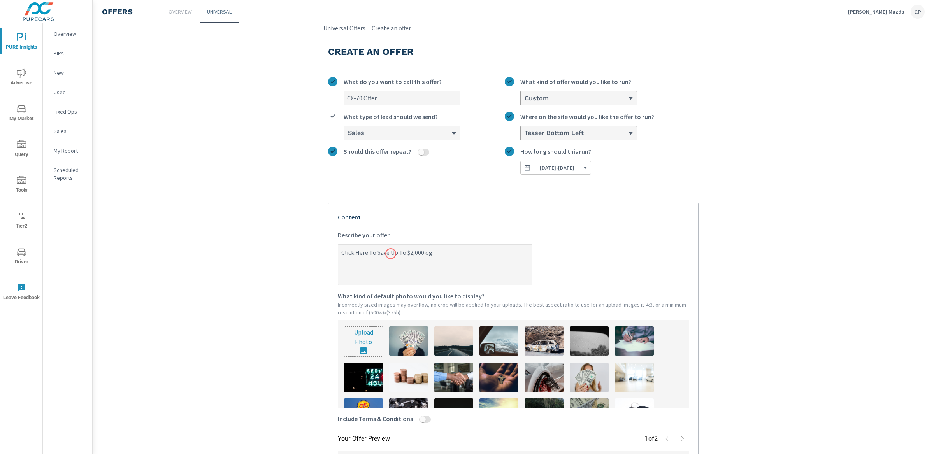
type textarea "Click Here To Save Up To $2,000 o"
type textarea "x"
type textarea "Click Here To Save Up To $2,000 of"
type textarea "x"
type textarea "Click Here To Save Up To $2,000 off"
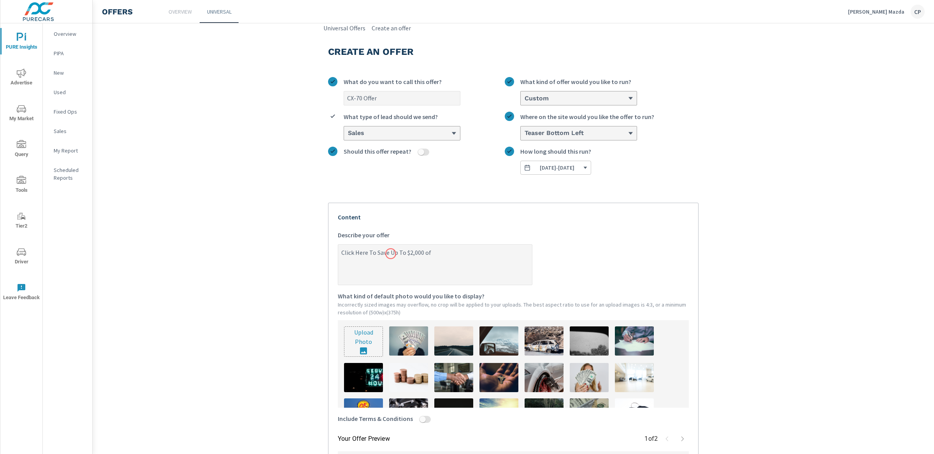
type textarea "x"
type textarea "Click Here To Save Up To $2,000 off"
type textarea "x"
type textarea "Click Here To Save Up To $2,000 off Se"
type textarea "x"
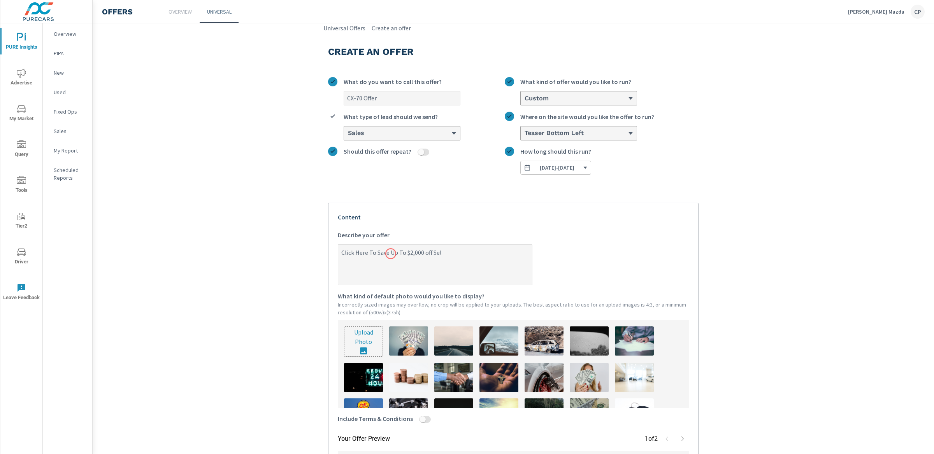
type textarea "Click Here To Save Up To $2,000 off Sele"
type textarea "x"
type textarea "Click Here To Save Up To $2,000 off Selec"
type textarea "x"
type textarea "Click Here To Save Up To $2,000 off Select"
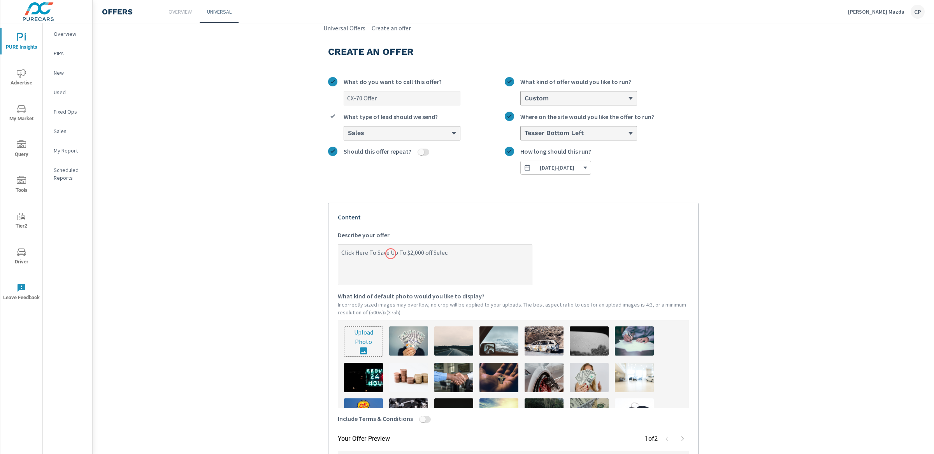
type textarea "x"
type textarea "Click Here To Save Up To $2,000 off Select"
type textarea "x"
type textarea "Click Here To Save Up To $2,000 off Select I"
type textarea "x"
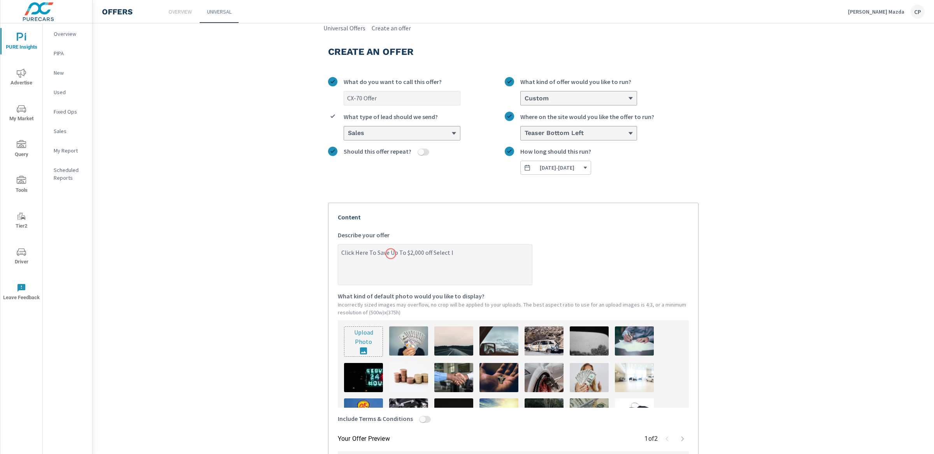
type textarea "Click Here To Save Up To $2,000 off Select In"
type textarea "x"
type textarea "Click Here To Save Up To $2,000 off Select In"
type textarea "x"
type textarea "Click Here To Save Up To $2,000 off Select In"
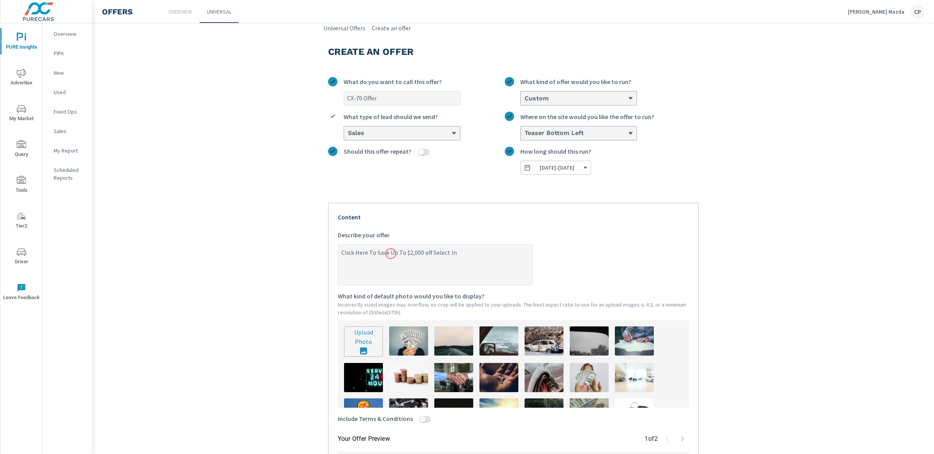
type textarea "x"
type textarea "Click Here To Save Up To $2,000 off Select In-"
type textarea "x"
type textarea "Click Here To Save Up To $2,000 off Select In-S"
type textarea "x"
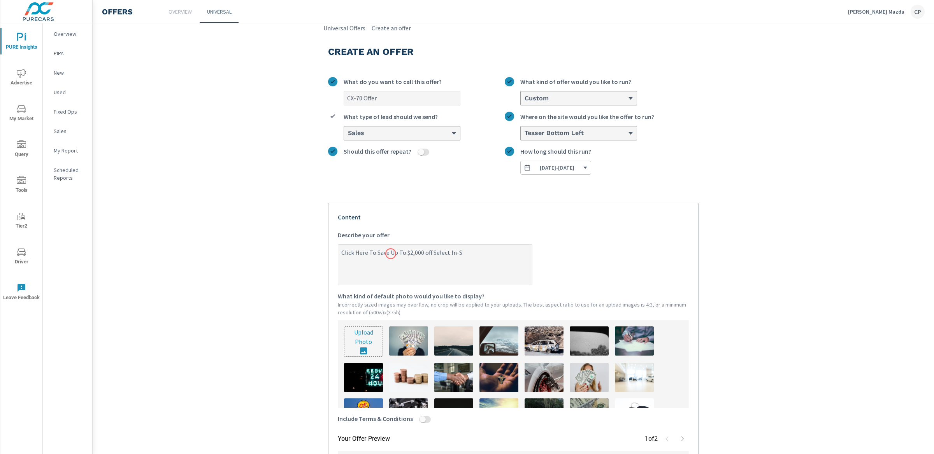
type textarea "Click Here To Save Up To $2,000 off Select In-St"
type textarea "x"
type textarea "Click Here To Save Up To $2,000 off Select In-Sto"
type textarea "x"
type textarea "Click Here To Save Up To $2,000 off Select In-Stok"
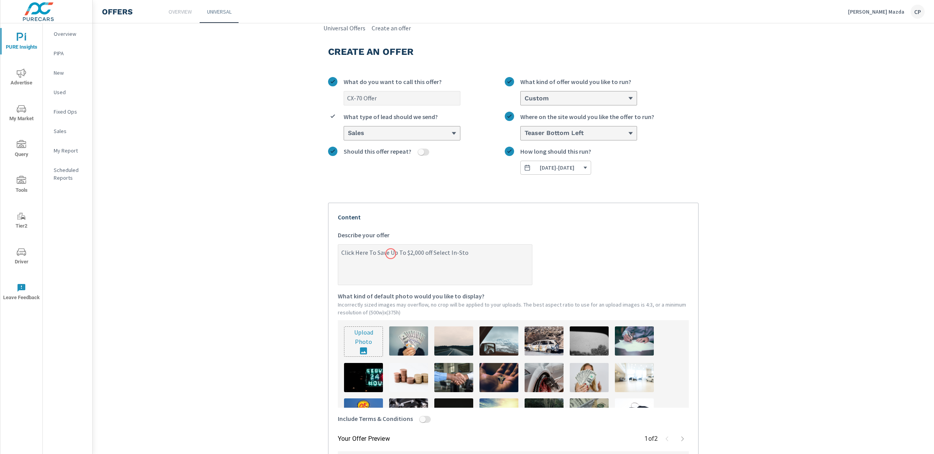
type textarea "x"
type textarea "Click Here To Save Up To $2,000 off Select In-Stokc"
type textarea "x"
type textarea "Click Here To Save Up To $2,000 off Select In-Stokc"
type textarea "x"
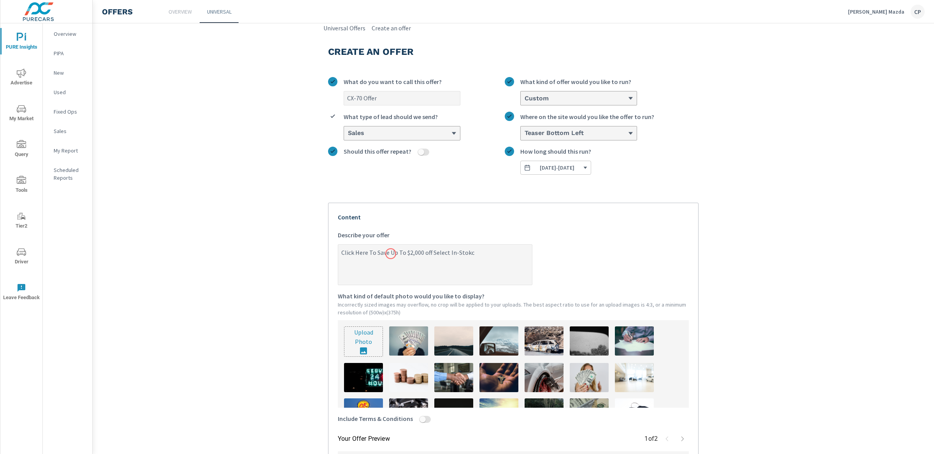
type textarea "Click Here To Save Up To $2,000 off Select In-Stokc M"
type textarea "x"
type textarea "Click Here To Save Up To $2,000 off Select In-Stokc"
type textarea "x"
type textarea "Click Here To Save Up To $2,000 off Select In-Stokc"
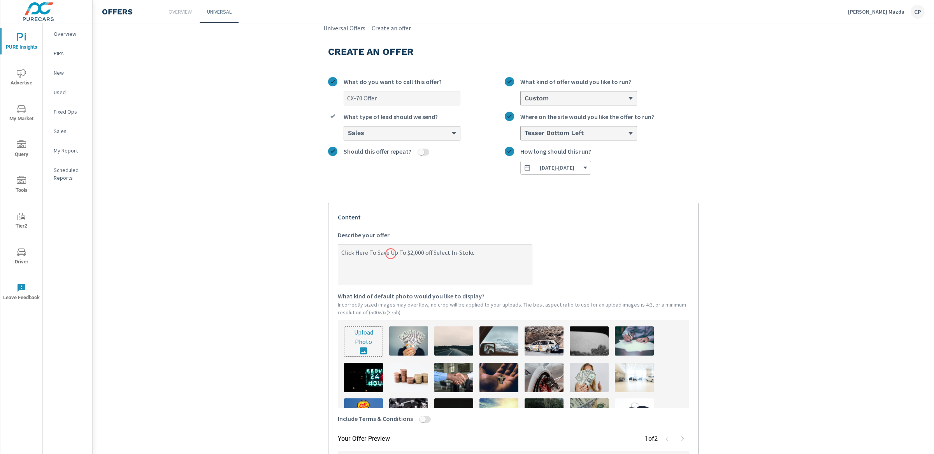
type textarea "x"
type textarea "Click Here To Save Up To $2,000 off Select In-Stok"
type textarea "x"
type textarea "Click Here To Save Up To $2,000 off Select In-Sto"
type textarea "x"
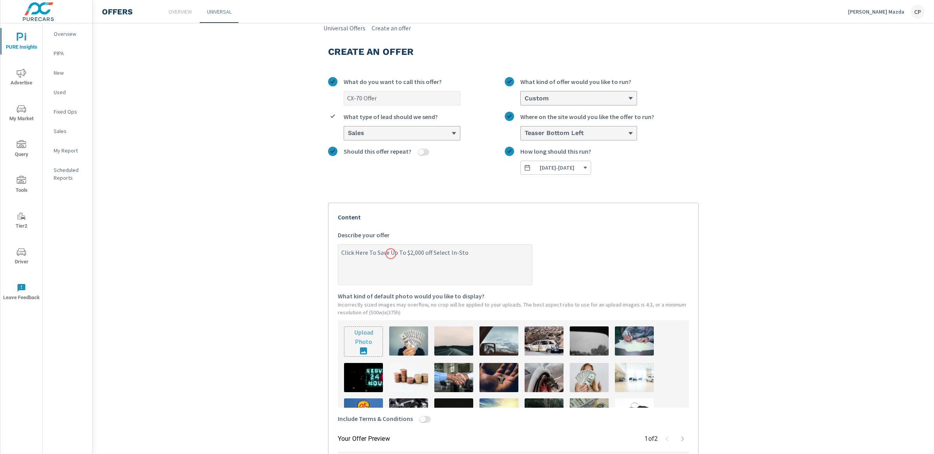
type textarea "Click Here To Save Up To $2,000 off Select In-Stoc"
type textarea "x"
type textarea "Click Here To Save Up To $2,000 off Select In-Stock"
type textarea "x"
type textarea "Click Here To Save Up To $2,000 off Select In-Stock"
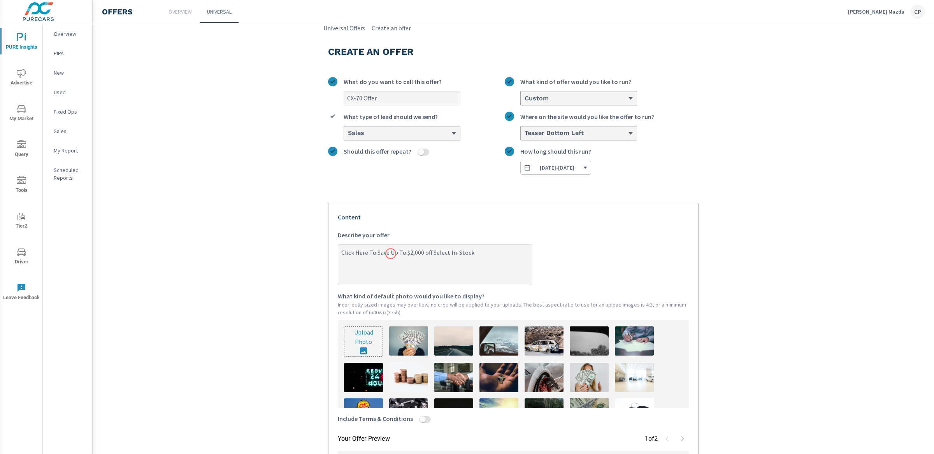
type textarea "x"
type textarea "Click Here To Save Up To $2,000 off Select In-Stock M"
type textarea "x"
type textarea "Click Here To Save Up To $2,000 off Select In-Stock Ma"
type textarea "x"
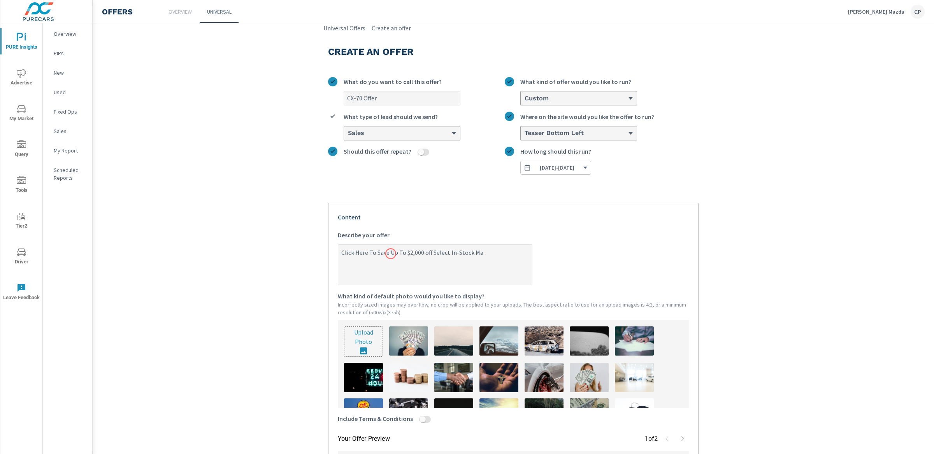
type textarea "Click Here To Save Up To $2,000 off Select In-Stock Maz"
type textarea "x"
type textarea "Click Here To Save Up To $2,000 off Select In-Stock Mazd"
type textarea "x"
type textarea "Click Here To Save Up To $2,000 off Select In-Stock Mazda"
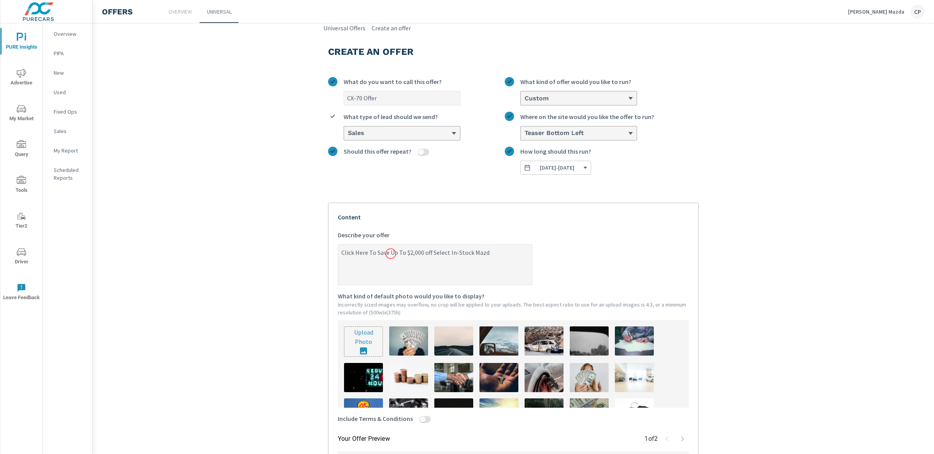
type textarea "x"
type textarea "Click Here To Save Up To $2,000 off Select In-Stock Mazda"
type textarea "x"
type textarea "Click Here To Save Up To $2,000 off Select In-Stock Mazda C"
type textarea "x"
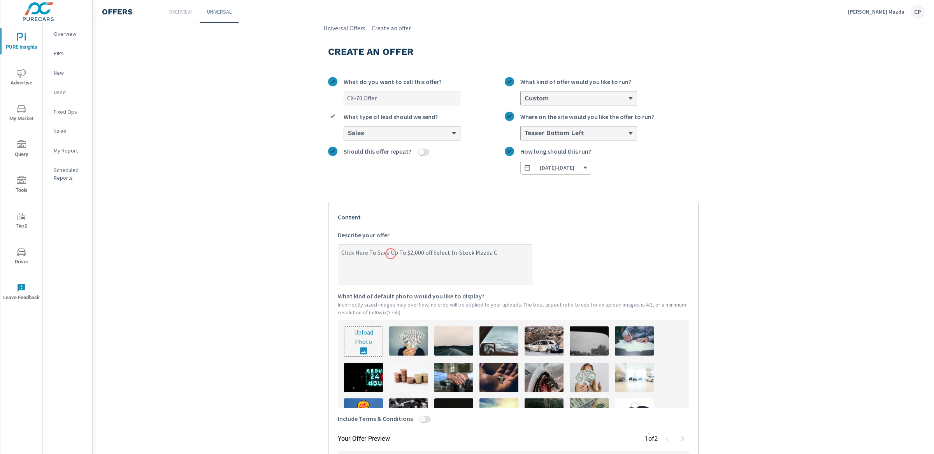
type textarea "Click Here To Save Up To $2,000 off Select In-Stock Mazda CX"
type textarea "x"
type textarea "Click Here To Save Up To $2,000 off Select In-Stock Mazda CX-"
type textarea "x"
type textarea "Click Here To Save Up To $2,000 off Select In-Stock Mazda CX-7"
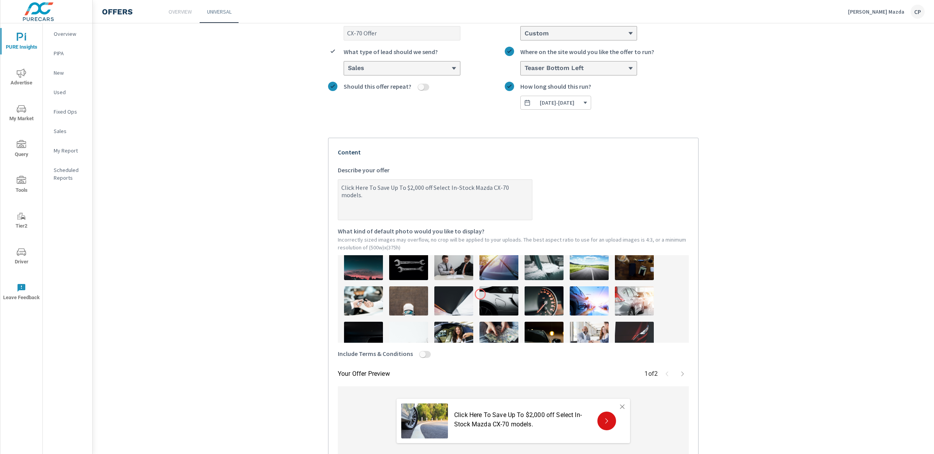
scroll to position [162, 0]
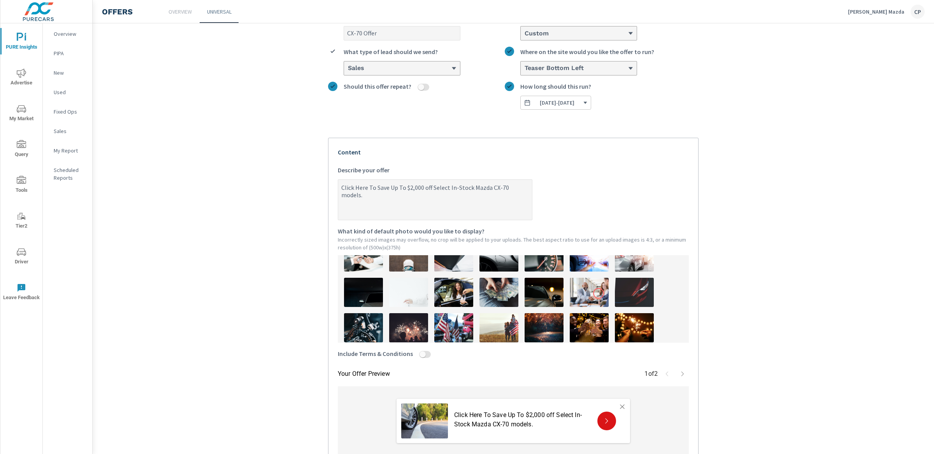
click at [598, 293] on img at bounding box center [589, 292] width 39 height 29
click at [525, 186] on textarea "Click Here To Save Up To $2,000 off Select In-Stock Mazda CX-70 models." at bounding box center [435, 200] width 194 height 39
click at [527, 188] on textarea "Click Here To Save Up To $2,000 off Select In-Stock Mazda CX-70 Models." at bounding box center [435, 200] width 194 height 39
click at [361, 198] on textarea "Click Here To Save Up To $2,000 off Select In-Stock Mazda CX-70 Models At Borgm…" at bounding box center [435, 200] width 194 height 39
click at [404, 197] on textarea "Click Here To Save Up To $2,000 off Select In-Stock Mazda CX-70 Models At Borgm…" at bounding box center [435, 200] width 194 height 39
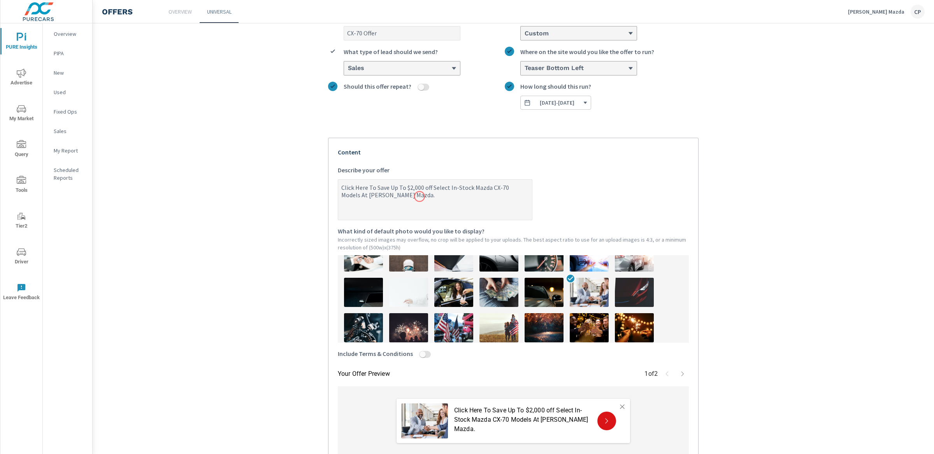
click at [429, 198] on textarea "Click Here To Save Up To $2,000 off Select In-Stock Mazda CX-70 Models At Borgm…" at bounding box center [435, 200] width 194 height 39
click at [357, 196] on textarea "Click Here To Save Up To $2,000 off Select In-Stock Mazda CX-70 Models At Borgm…" at bounding box center [435, 200] width 194 height 39
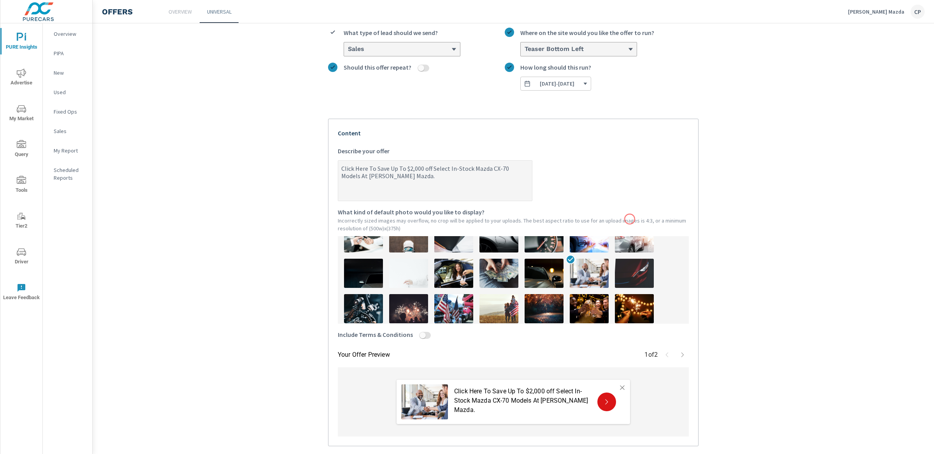
scroll to position [128, 0]
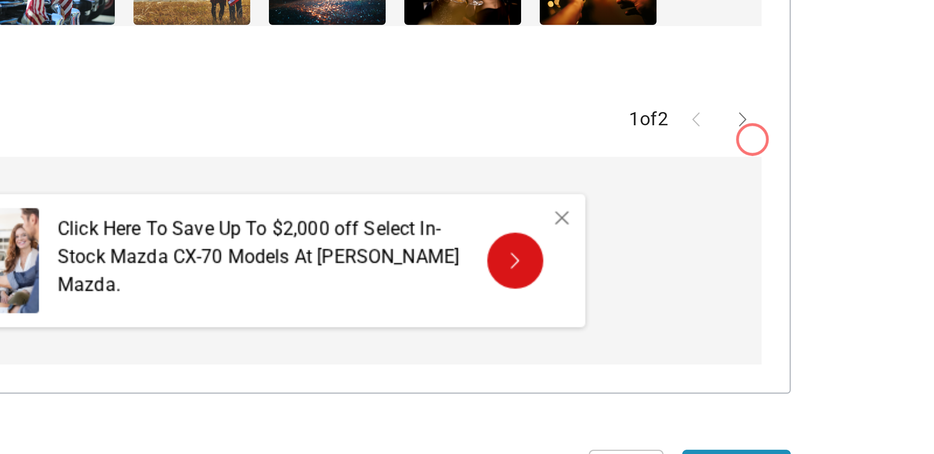
click at [683, 315] on button "button" at bounding box center [682, 311] width 12 height 12
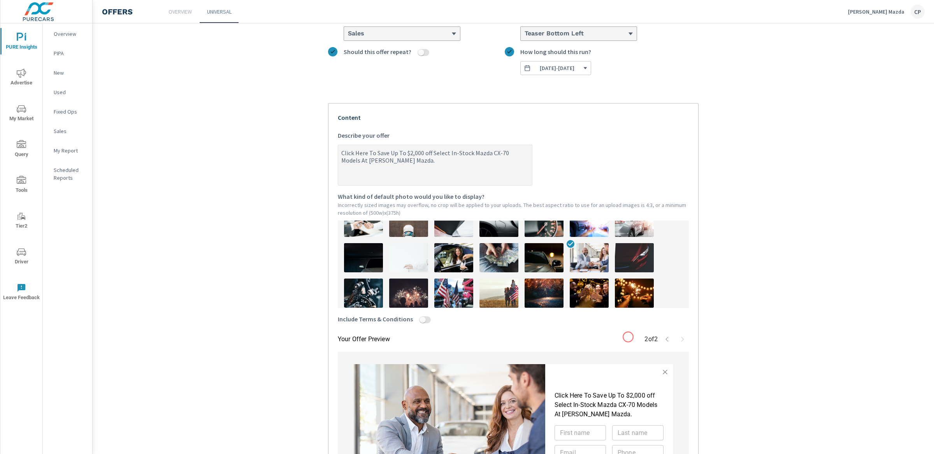
scroll to position [0, 0]
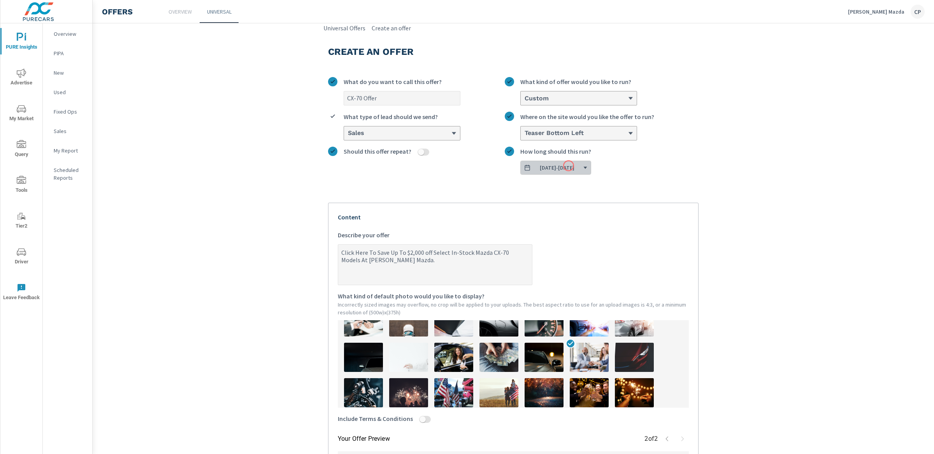
click at [568, 166] on span "08/19/2025 - 08/31/2025" at bounding box center [557, 167] width 35 height 7
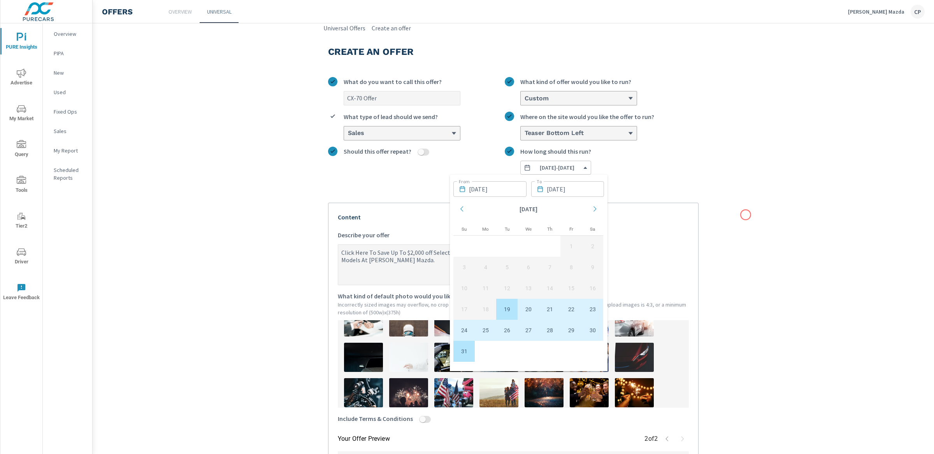
click at [700, 215] on section "Create an offer CX-70 Offer What do you want to call this offer? Custom What ki…" at bounding box center [513, 357] width 841 height 648
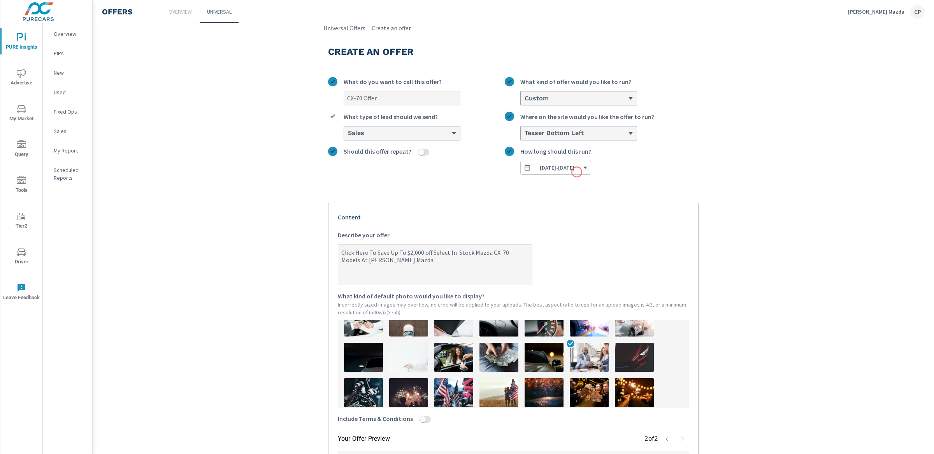
click at [574, 170] on span "08/19/2025 - 08/31/2025" at bounding box center [557, 167] width 35 height 7
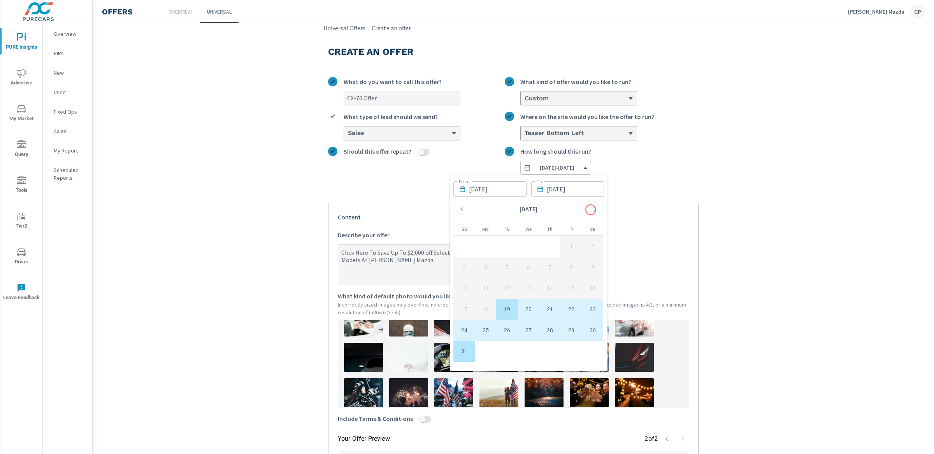
click at [591, 210] on icon "Move forward to switch to the next month." at bounding box center [594, 208] width 7 height 7
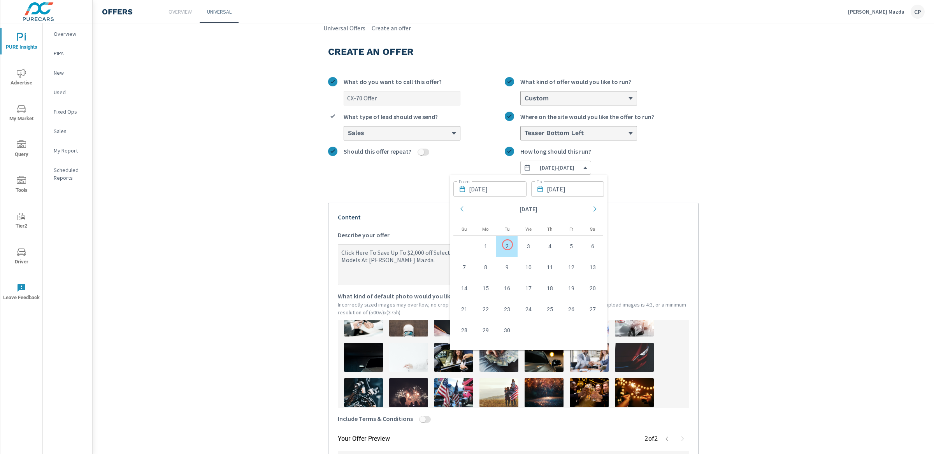
click at [507, 245] on td "2" at bounding box center [506, 246] width 21 height 21
click at [700, 195] on div "Create an offer CX-70 Offer What do you want to call this offer? Custom What ki…" at bounding box center [513, 357] width 389 height 648
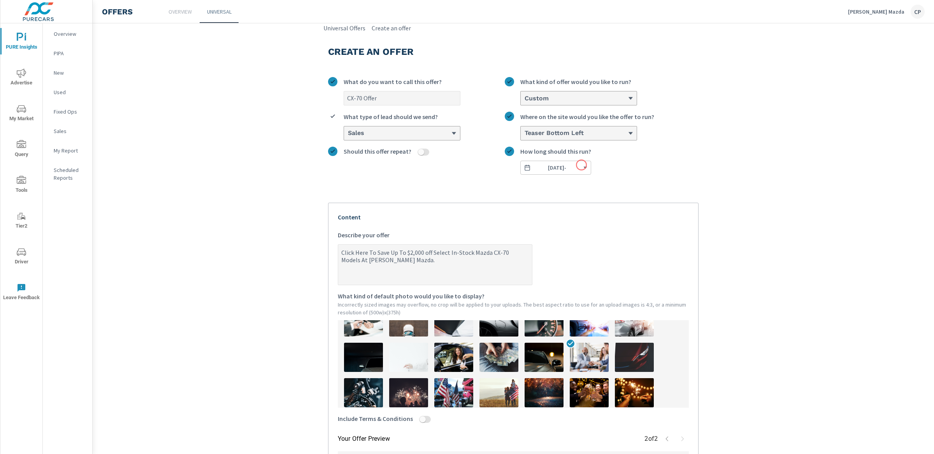
click at [578, 165] on span "09/02/2025 -" at bounding box center [556, 167] width 64 height 7
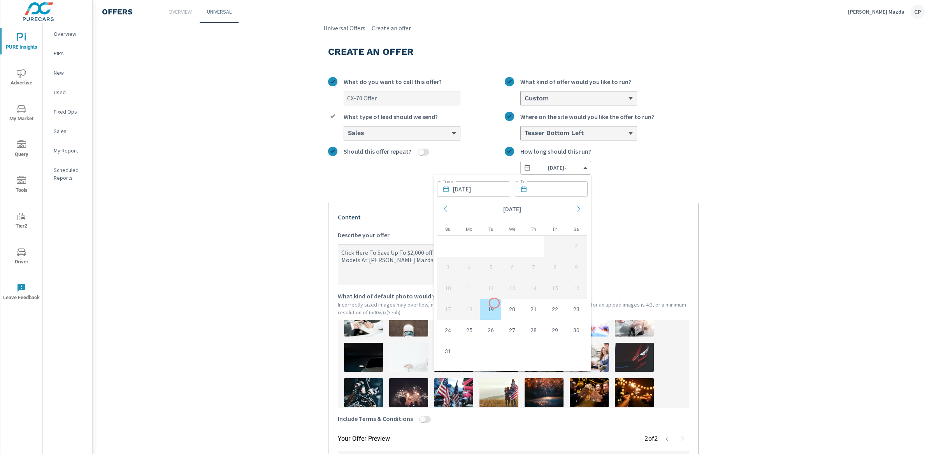
click at [490, 308] on td "19" at bounding box center [490, 309] width 21 height 21
click at [539, 192] on input "text" at bounding box center [559, 189] width 58 height 16
click at [576, 209] on icon "Move forward to switch to the next month." at bounding box center [578, 208] width 7 height 7
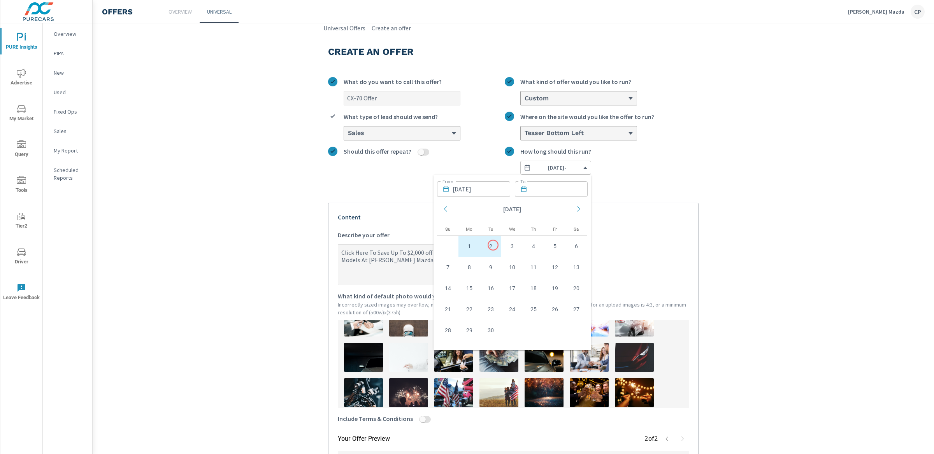
click at [493, 245] on td "2" at bounding box center [490, 246] width 21 height 21
click at [700, 172] on div "Create an offer CX-70 Offer What do you want to call this offer? Custom What ki…" at bounding box center [513, 357] width 389 height 648
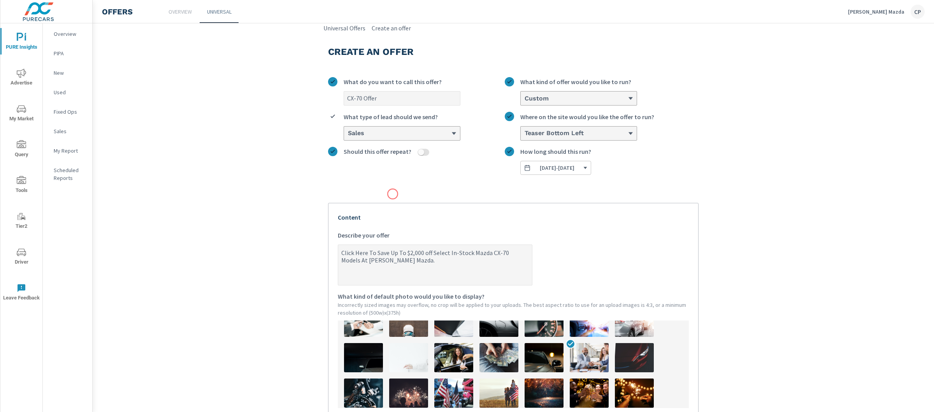
scroll to position [269, 0]
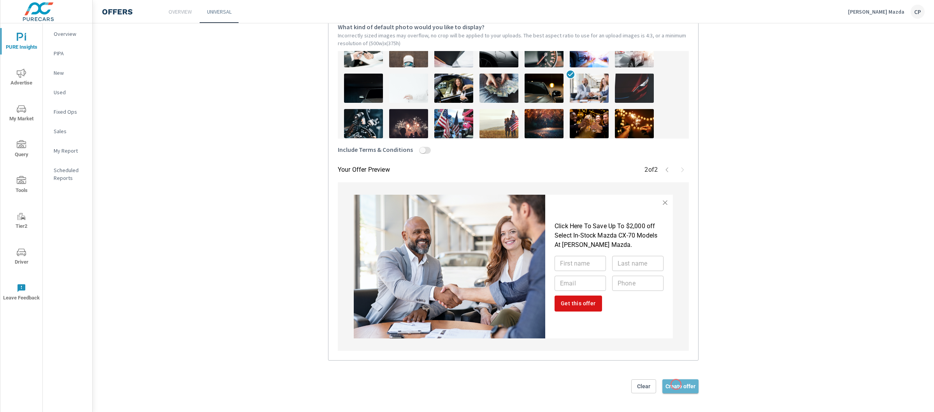
click at [676, 325] on span "Create offer" at bounding box center [680, 386] width 30 height 7
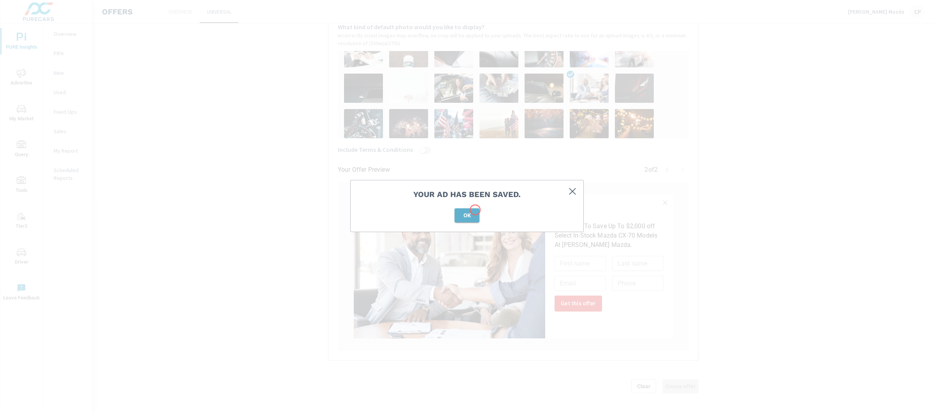
click at [475, 210] on button "OK" at bounding box center [466, 215] width 25 height 14
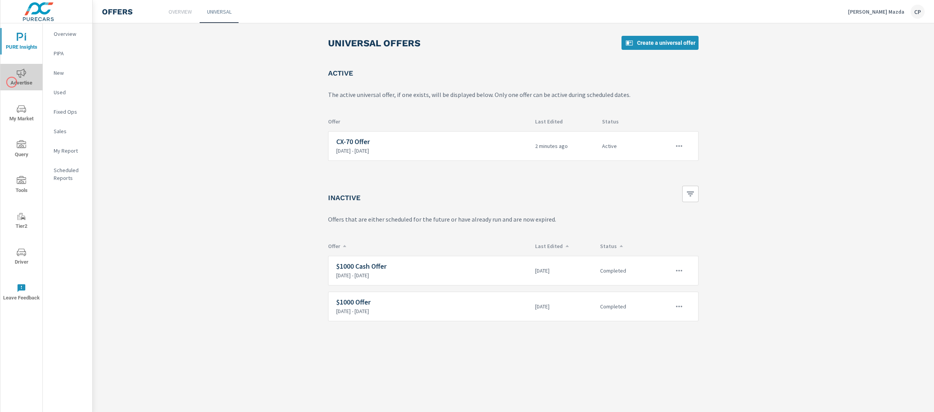
click at [12, 82] on span "Advertise" at bounding box center [21, 77] width 37 height 19
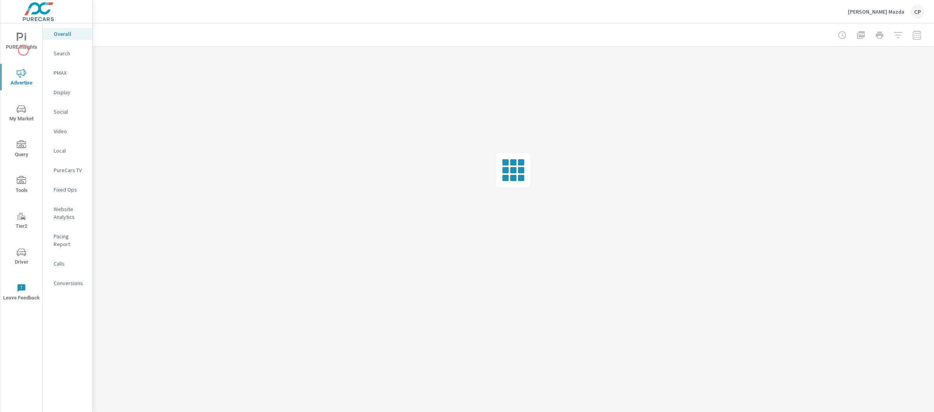
click at [24, 46] on span "PURE Insights" at bounding box center [21, 42] width 37 height 19
click at [68, 143] on nav "Overview PIPA New Used Fixed Ops Sales My Report Scheduled Reports" at bounding box center [67, 108] width 49 height 171
click at [68, 150] on p "My Report" at bounding box center [70, 151] width 32 height 8
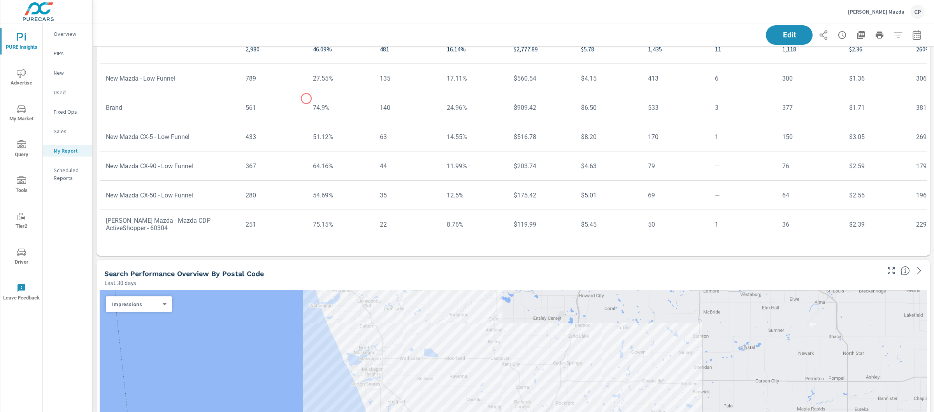
scroll to position [16, 0]
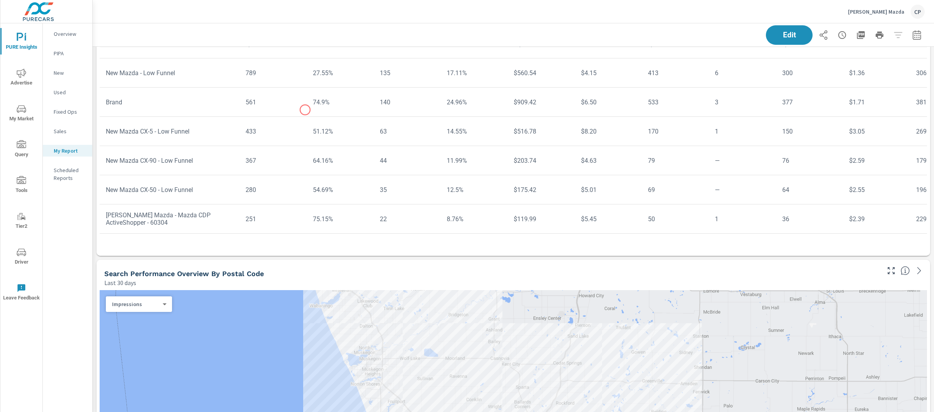
click at [307, 110] on td "74.9%" at bounding box center [340, 102] width 67 height 20
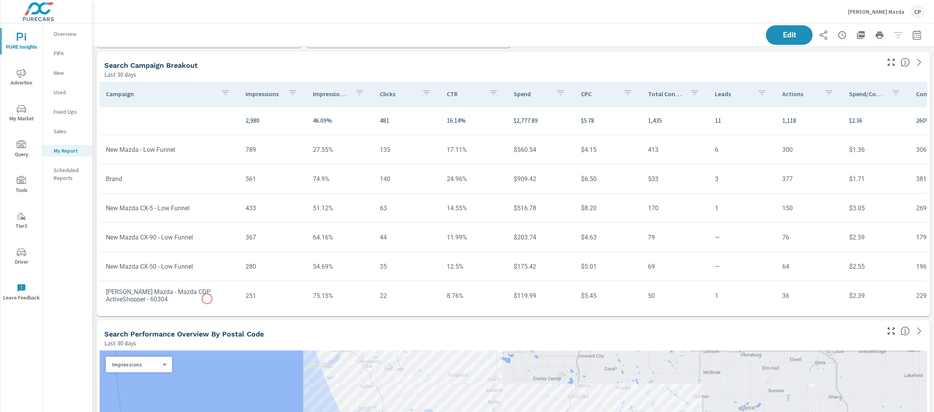
scroll to position [1020, 0]
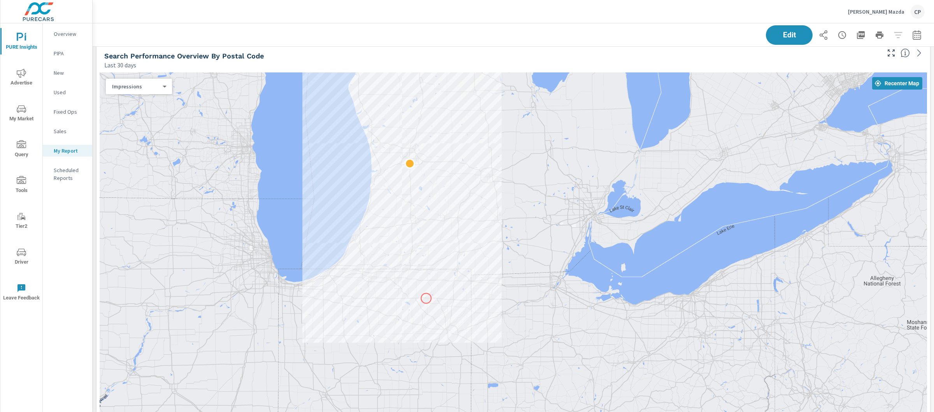
scroll to position [1288, 0]
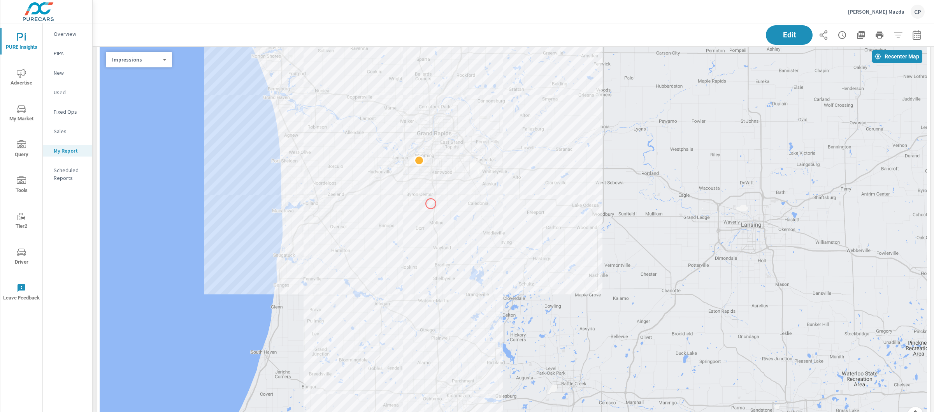
drag, startPoint x: 413, startPoint y: 120, endPoint x: 432, endPoint y: 204, distance: 85.3
click at [432, 204] on div at bounding box center [513, 239] width 827 height 386
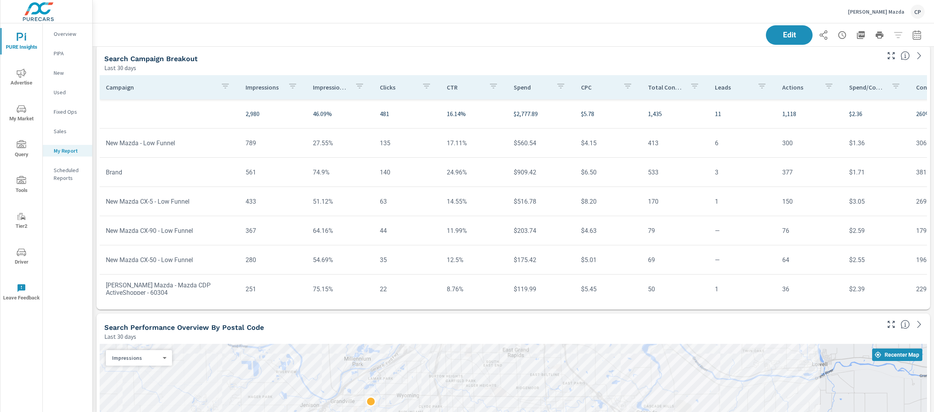
scroll to position [989, 0]
click at [21, 79] on span "Advertise" at bounding box center [21, 77] width 37 height 19
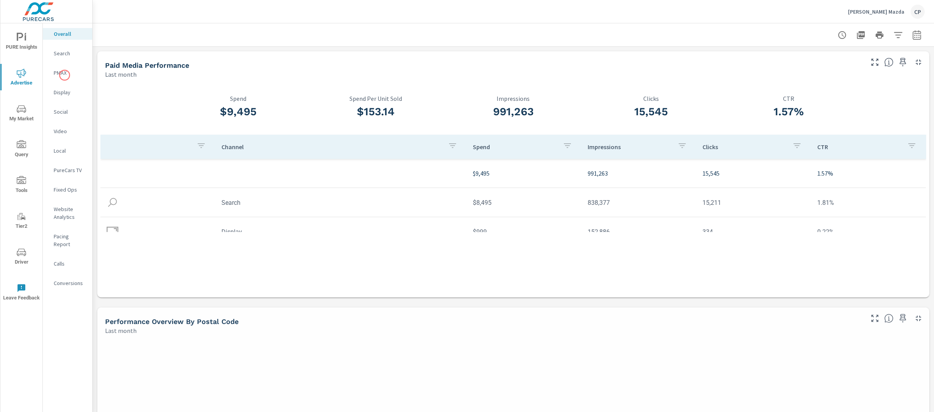
click at [63, 69] on p "PMAX" at bounding box center [70, 73] width 32 height 8
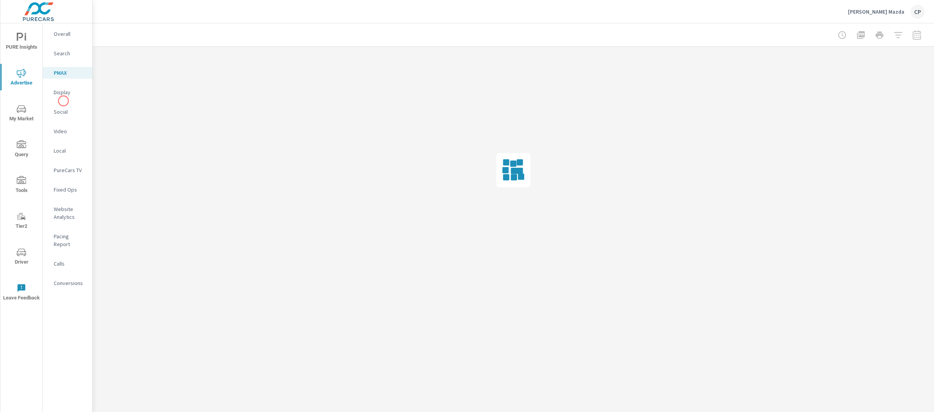
click at [63, 101] on nav "Overall Search PMAX Display Social Video Local PureCars TV Fixed Ops Website An…" at bounding box center [67, 161] width 49 height 276
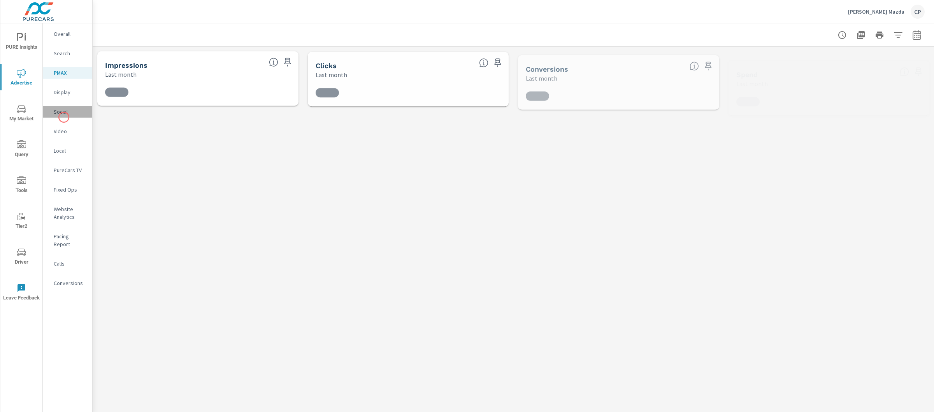
click at [64, 117] on div "Social" at bounding box center [67, 112] width 49 height 12
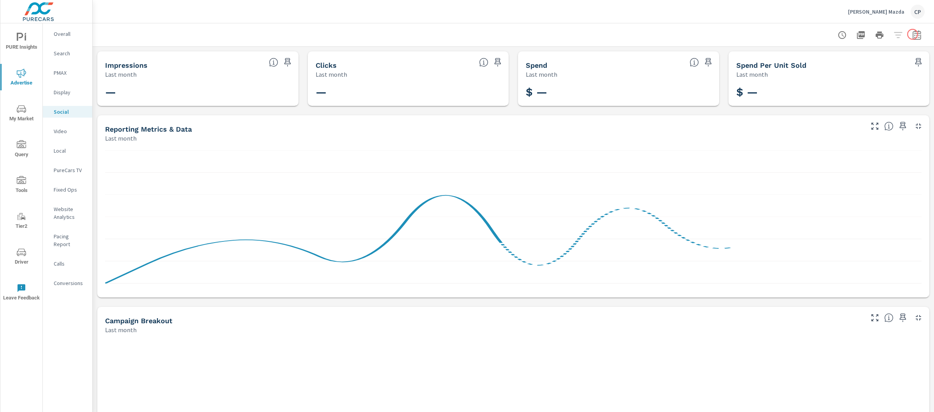
click at [700, 34] on icon "button" at bounding box center [916, 34] width 9 height 9
click at [700, 58] on div "Custom Yesterday Last week Last 7 days Last 14 days Last 30 days Last 45 days L…" at bounding box center [854, 67] width 84 height 22
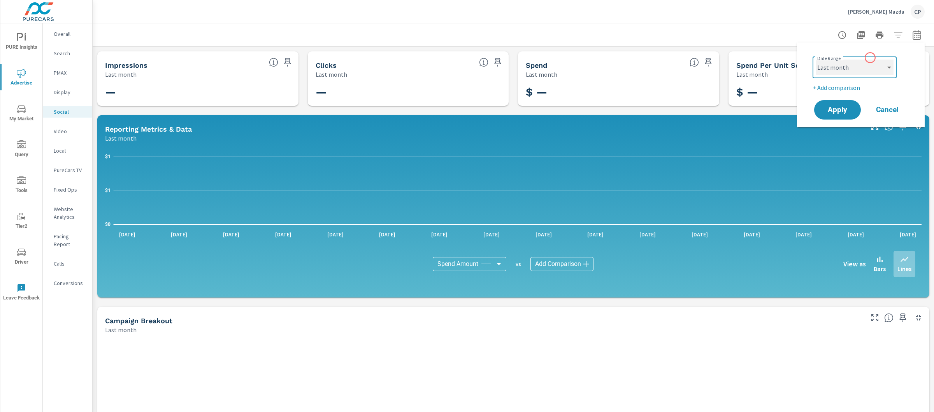
click at [700, 73] on select "Custom [DATE] Last week Last 7 days Last 14 days Last 30 days Last 45 days Last…" at bounding box center [855, 68] width 78 height 16
click at [700, 114] on button "Apply" at bounding box center [837, 110] width 48 height 20
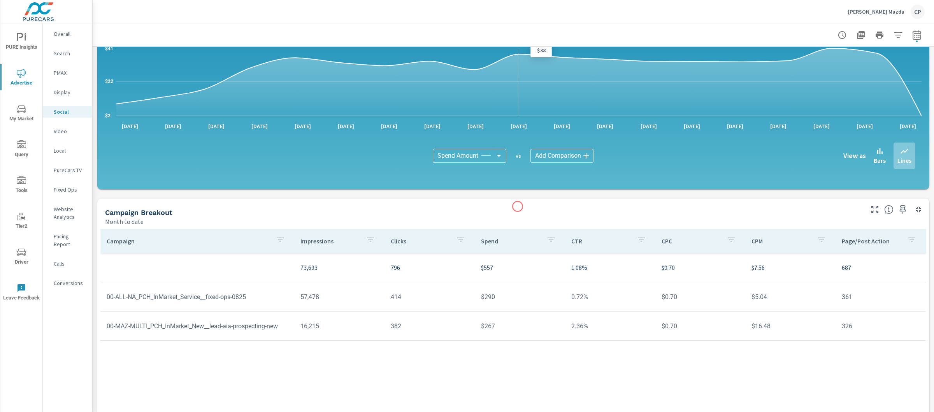
scroll to position [145, 0]
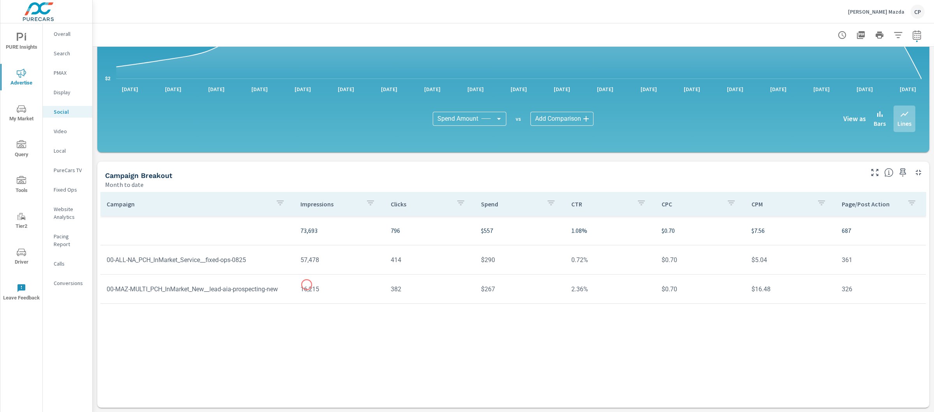
click at [307, 284] on td "16,215" at bounding box center [339, 289] width 90 height 20
click at [305, 286] on td "16,215" at bounding box center [339, 289] width 90 height 20
click at [326, 297] on td "16,215" at bounding box center [339, 289] width 90 height 20
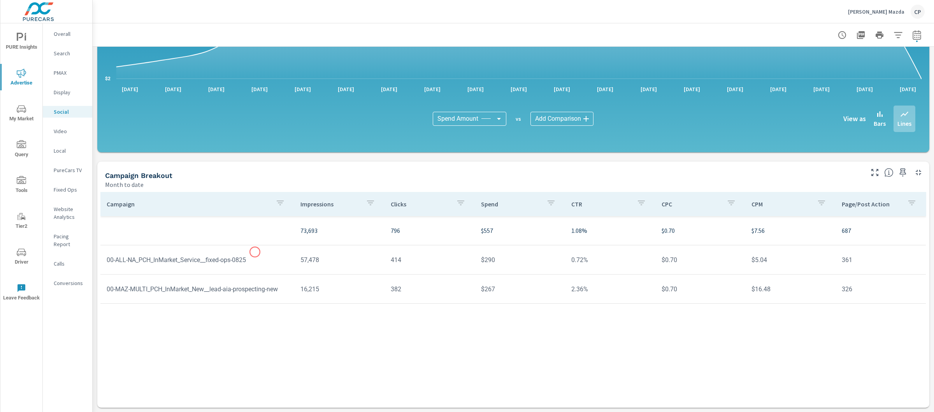
scroll to position [0, 0]
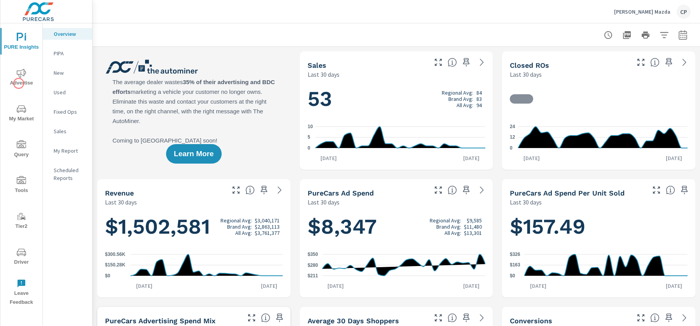
click at [14, 75] on span "Advertise" at bounding box center [21, 77] width 37 height 19
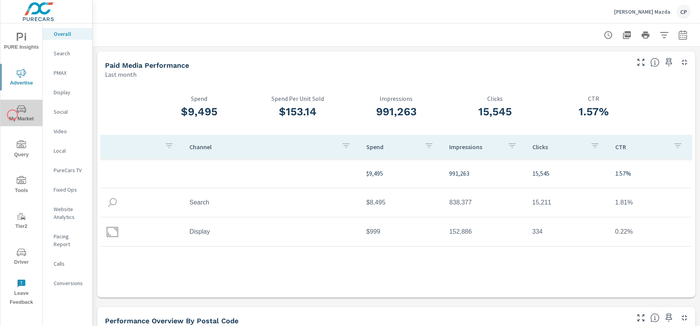
click at [12, 115] on span "My Market" at bounding box center [21, 113] width 37 height 19
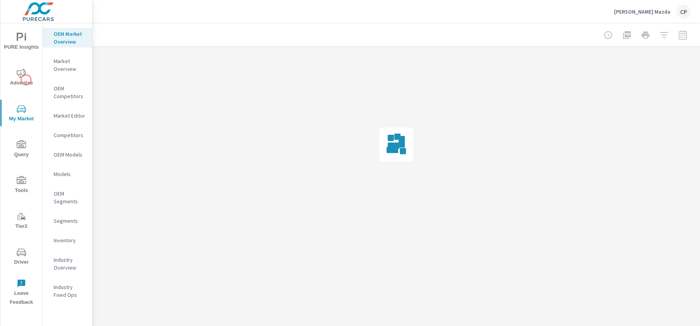
click at [26, 81] on span "Advertise" at bounding box center [21, 77] width 37 height 19
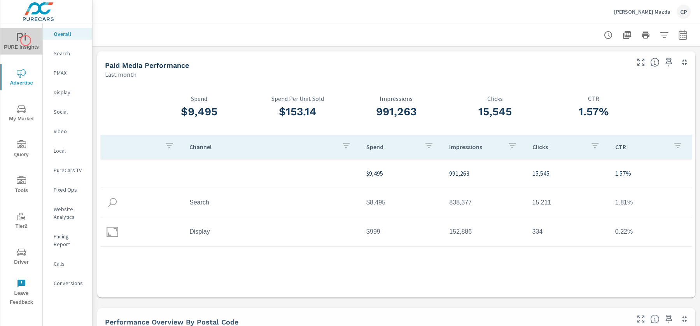
click at [26, 40] on icon "nav menu" at bounding box center [21, 37] width 9 height 9
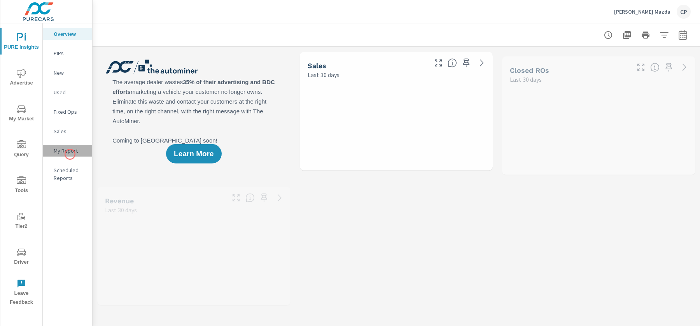
click at [70, 154] on p "My Report" at bounding box center [70, 151] width 32 height 8
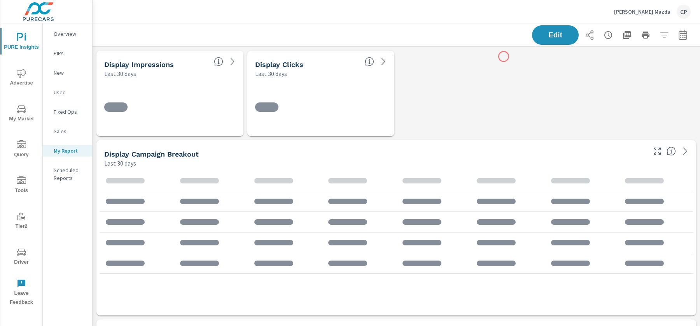
scroll to position [2420, 608]
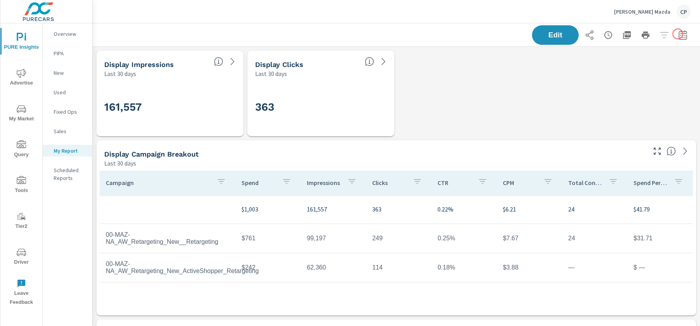
click at [678, 30] on button "button" at bounding box center [684, 35] width 16 height 16
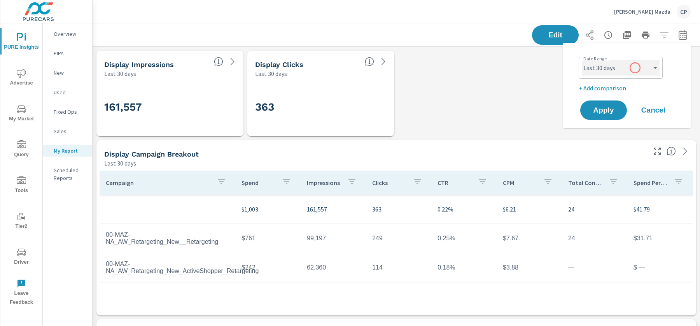
click at [630, 70] on select "Custom [DATE] Last week Last 7 days Last 14 days Last 30 days Last 45 days Last…" at bounding box center [621, 68] width 78 height 16
select select "Month to date"
click at [608, 84] on p "+ Add comparison" at bounding box center [629, 87] width 100 height 9
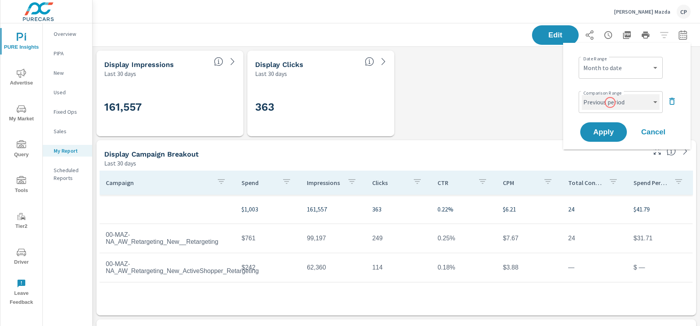
click at [611, 103] on select "Custom Previous period Previous month Previous year" at bounding box center [621, 102] width 78 height 16
select select "Previous month"
drag, startPoint x: 611, startPoint y: 103, endPoint x: 609, endPoint y: 126, distance: 23.4
click at [609, 126] on button "Apply" at bounding box center [604, 132] width 48 height 20
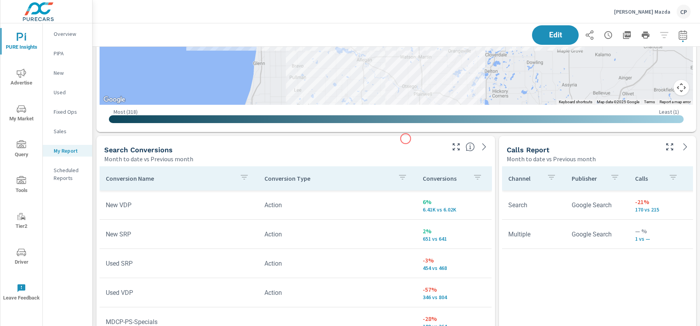
scroll to position [1512, 0]
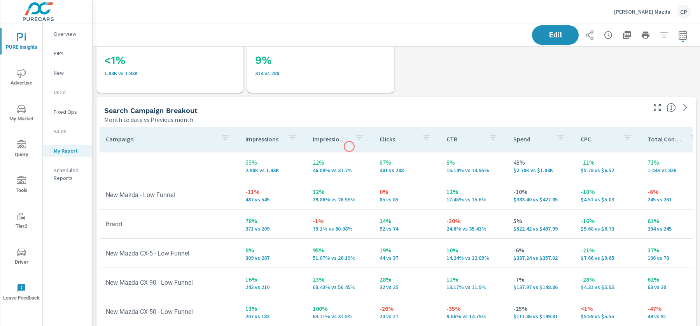
scroll to position [931, 0]
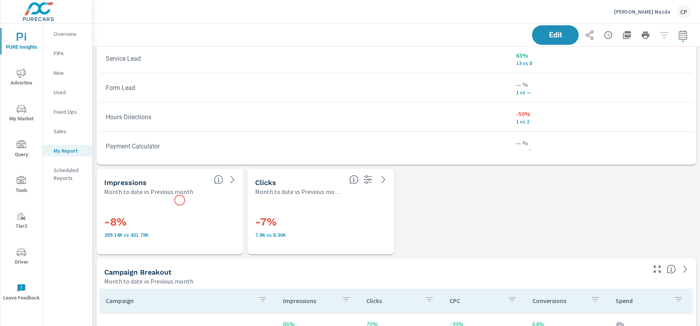
scroll to position [193, 0]
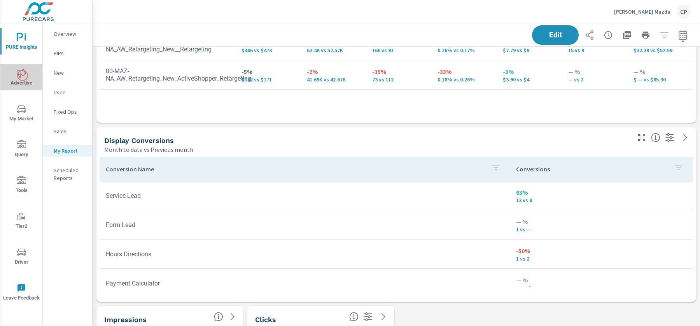
click at [23, 75] on icon "nav menu" at bounding box center [21, 72] width 9 height 9
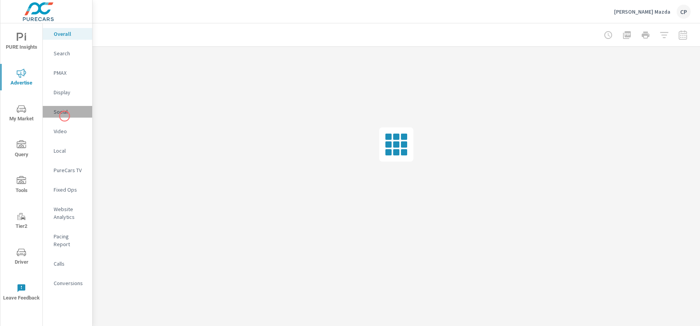
click at [65, 116] on div "Social" at bounding box center [67, 112] width 49 height 12
